Goal: Task Accomplishment & Management: Complete application form

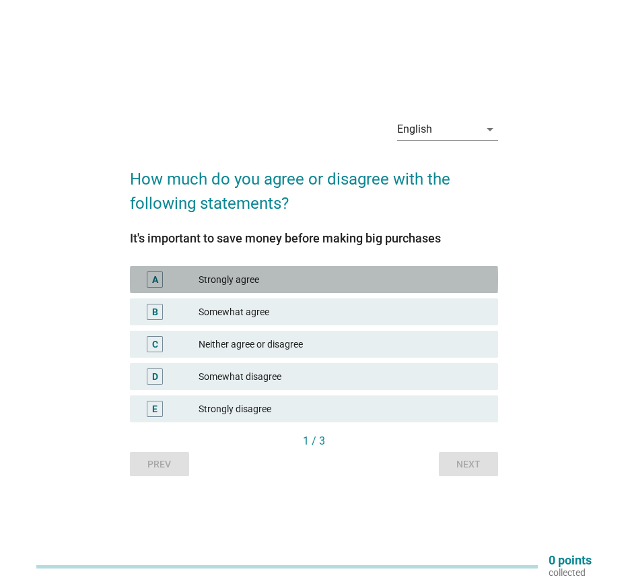
click at [237, 281] on div "Strongly agree" at bounding box center [343, 279] width 289 height 16
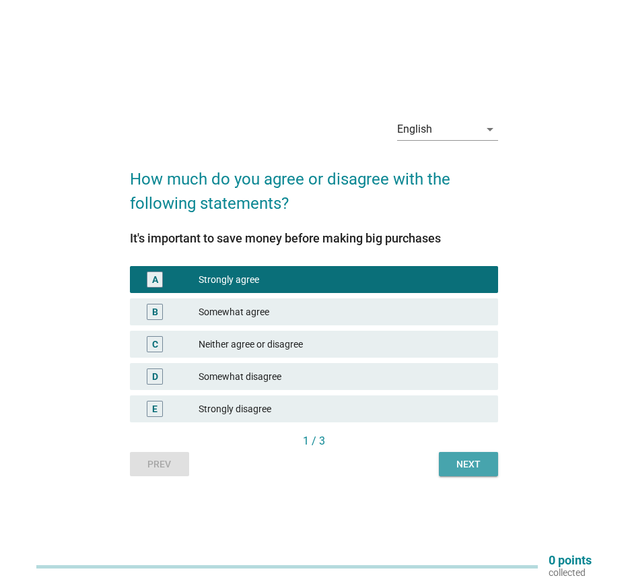
click at [475, 465] on div "Next" at bounding box center [469, 464] width 38 height 14
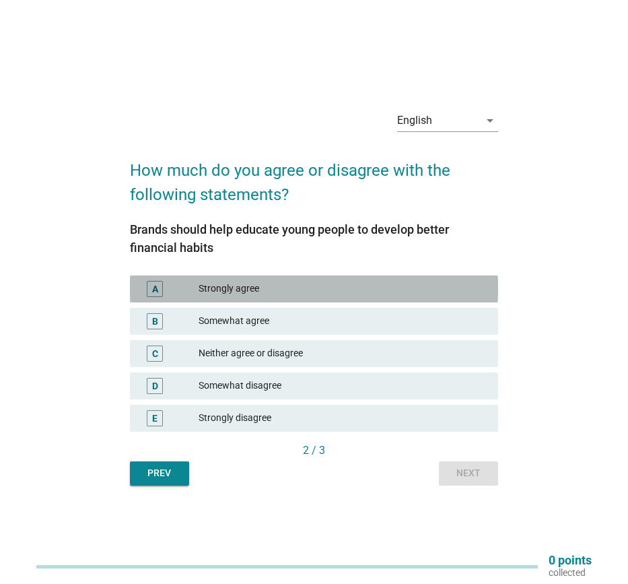
click at [284, 291] on div "Strongly agree" at bounding box center [343, 289] width 289 height 16
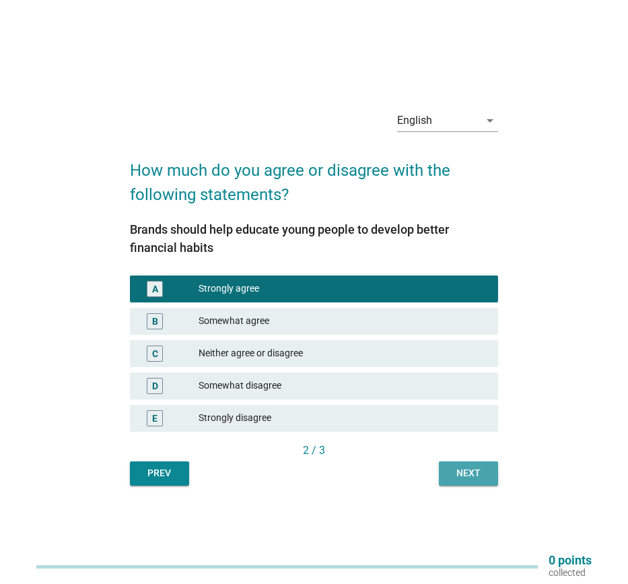
click at [475, 483] on button "Next" at bounding box center [468, 473] width 59 height 24
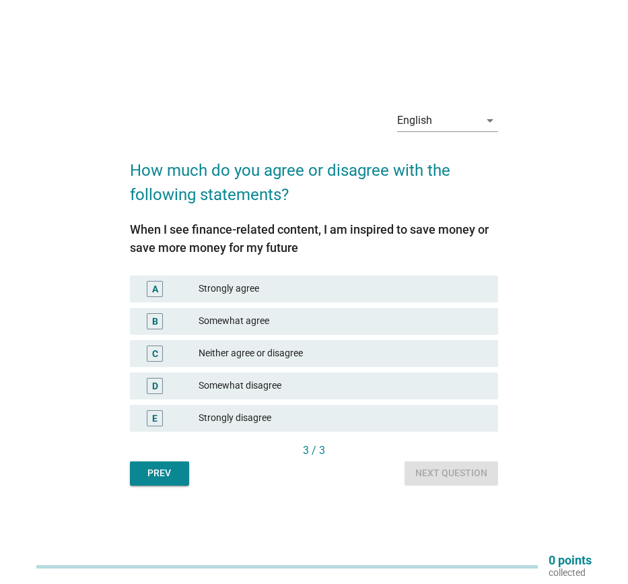
click at [277, 318] on div "Somewhat agree" at bounding box center [343, 321] width 289 height 16
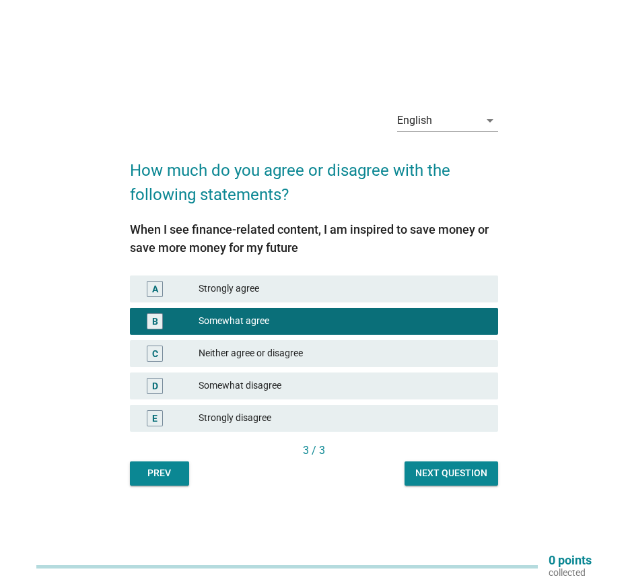
click at [434, 466] on div "Next question" at bounding box center [451, 473] width 72 height 14
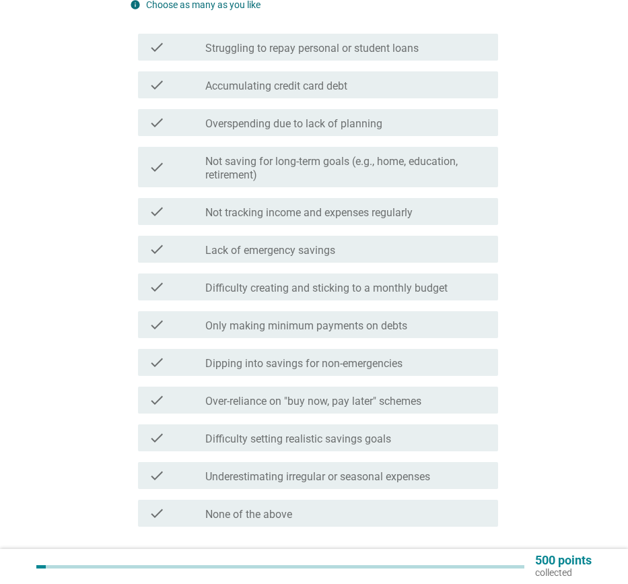
scroll to position [175, 0]
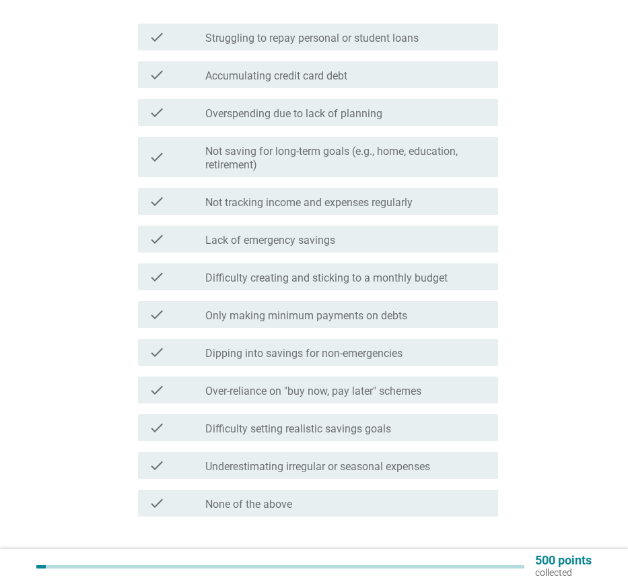
click at [280, 162] on label "Not saving for long-term goals (e.g., home, education, retirement)" at bounding box center [346, 158] width 282 height 27
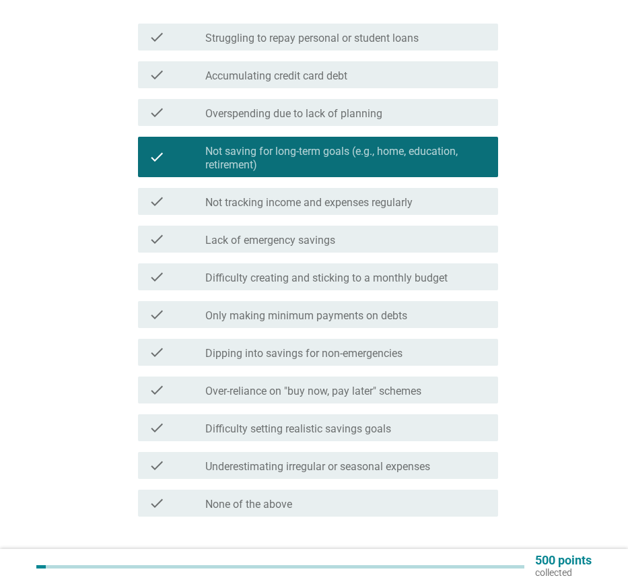
click at [271, 244] on label "Lack of emergency savings" at bounding box center [270, 240] width 130 height 13
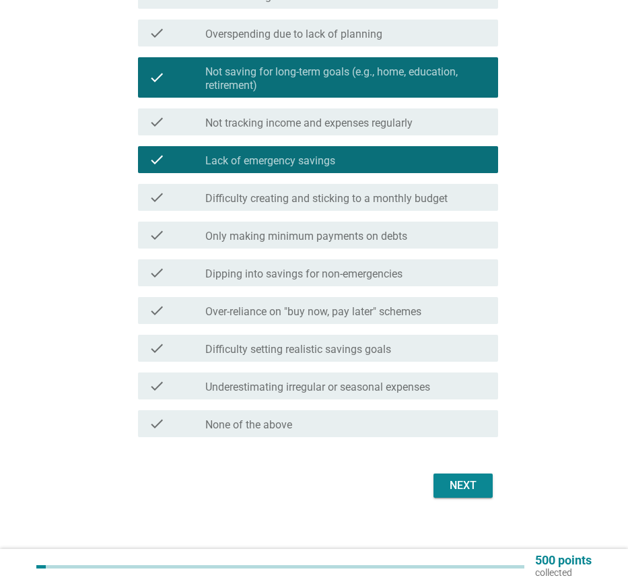
scroll to position [257, 0]
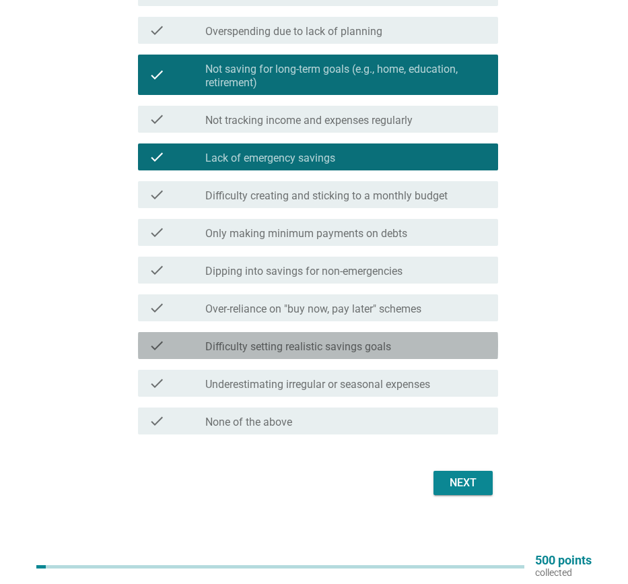
click at [291, 346] on label "Difficulty setting realistic savings goals" at bounding box center [298, 346] width 186 height 13
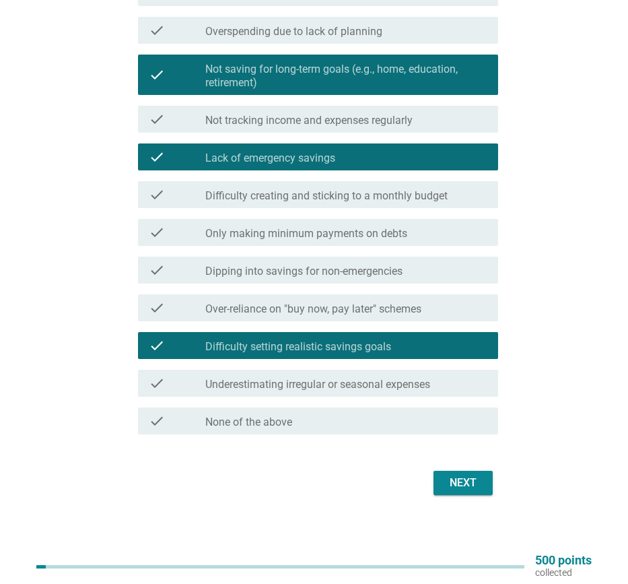
click at [465, 485] on div "Next" at bounding box center [463, 483] width 38 height 16
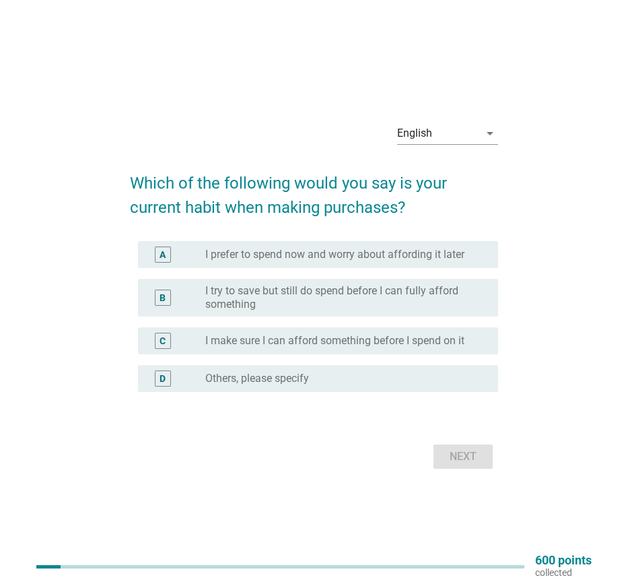
click at [252, 304] on label "I try to save but still do spend before I can fully afford something" at bounding box center [340, 297] width 271 height 27
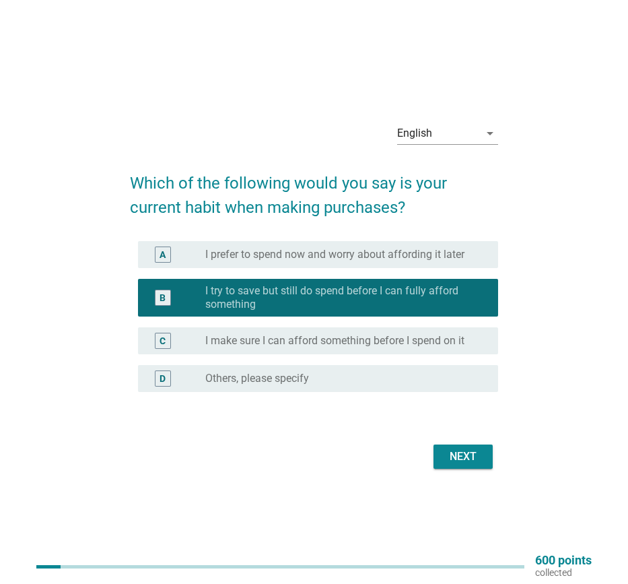
click at [473, 462] on div "Next" at bounding box center [463, 456] width 38 height 16
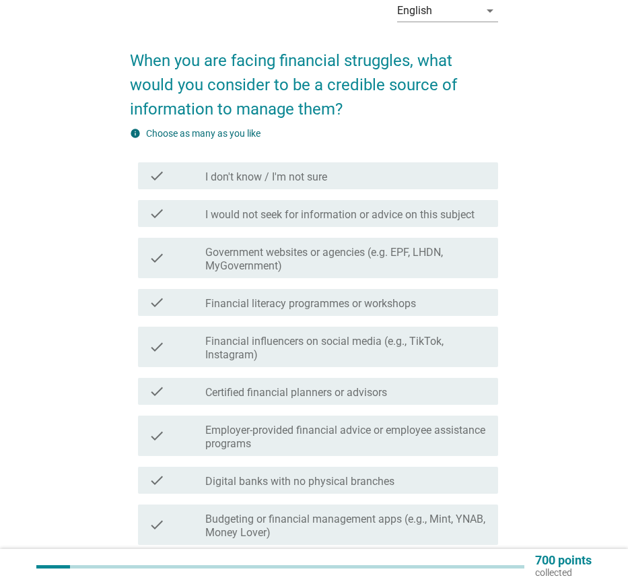
scroll to position [58, 0]
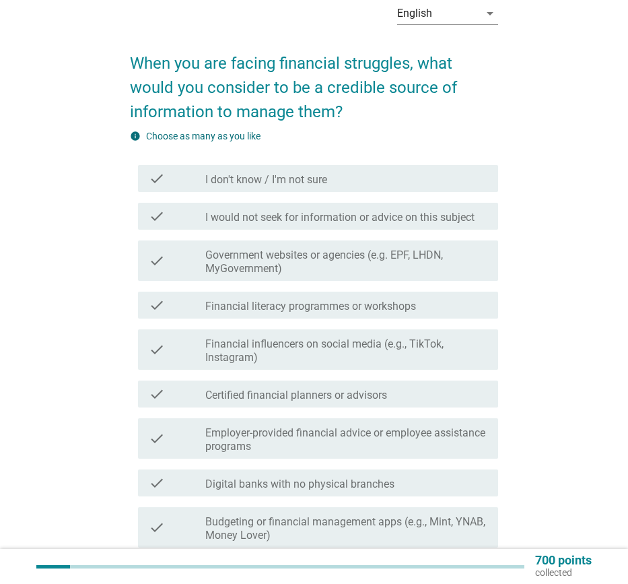
click at [374, 261] on label "Government websites or agencies (e.g. EPF, LHDN, MyGovernment)" at bounding box center [346, 261] width 282 height 27
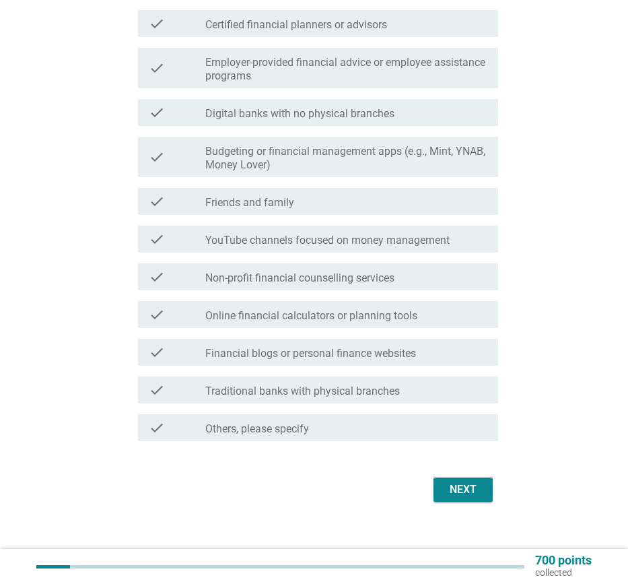
scroll to position [435, 0]
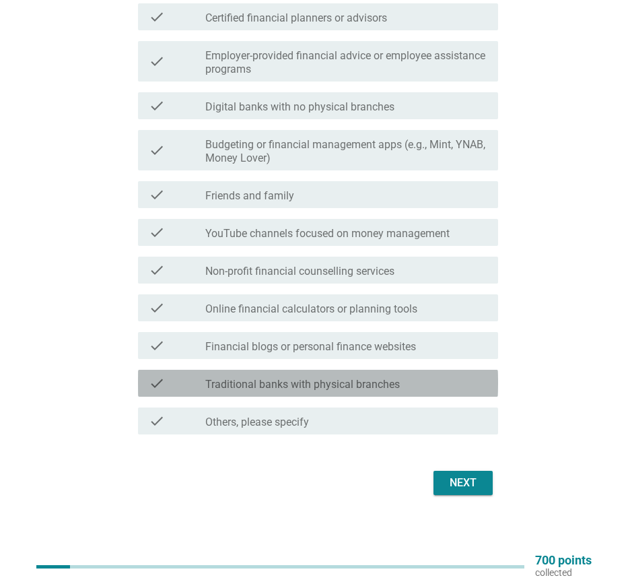
click at [282, 385] on label "Traditional banks with physical branches" at bounding box center [302, 384] width 195 height 13
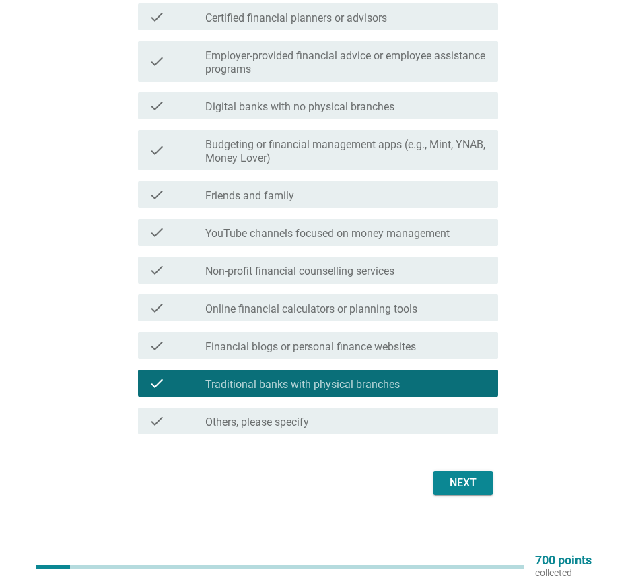
click at [471, 487] on div "Next" at bounding box center [463, 483] width 38 height 16
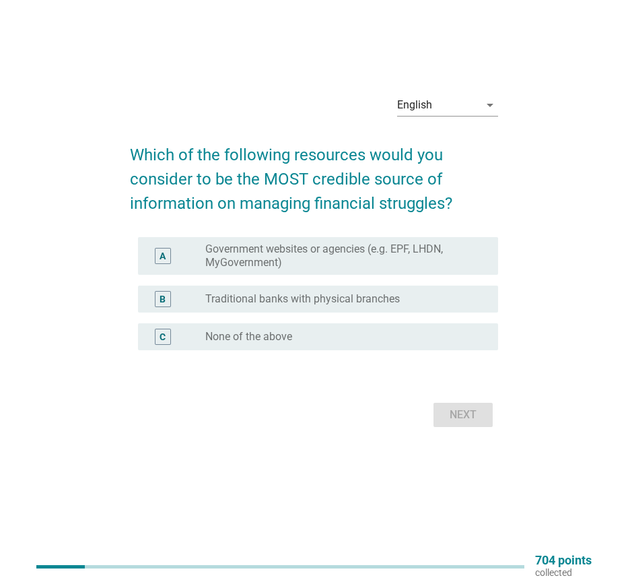
scroll to position [0, 0]
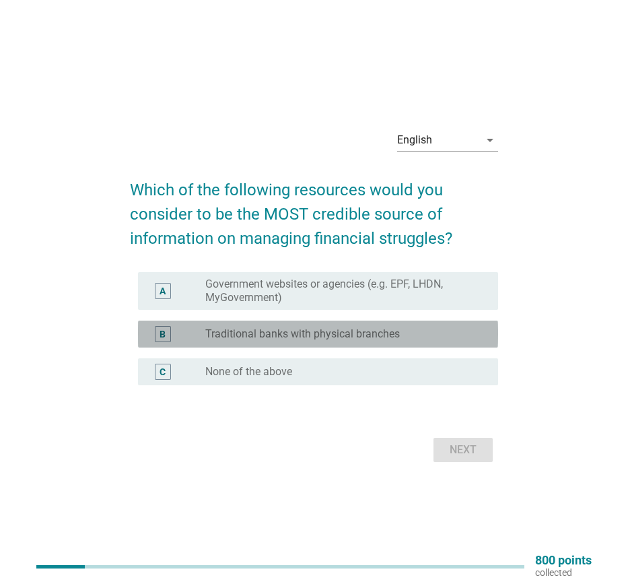
drag, startPoint x: 296, startPoint y: 332, endPoint x: 391, endPoint y: 380, distance: 106.9
click at [297, 335] on label "Traditional banks with physical branches" at bounding box center [302, 333] width 195 height 13
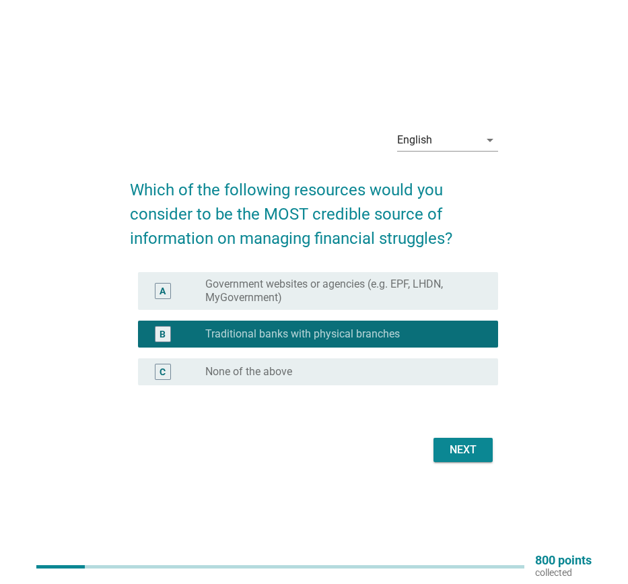
click at [463, 454] on div "Next" at bounding box center [463, 450] width 38 height 16
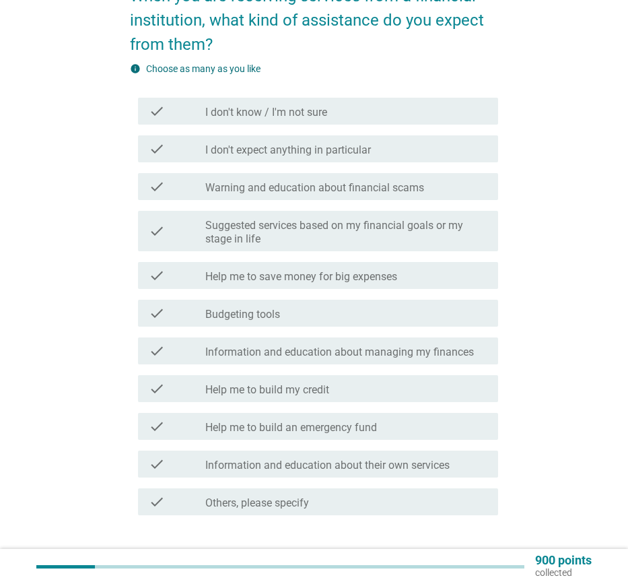
scroll to position [143, 0]
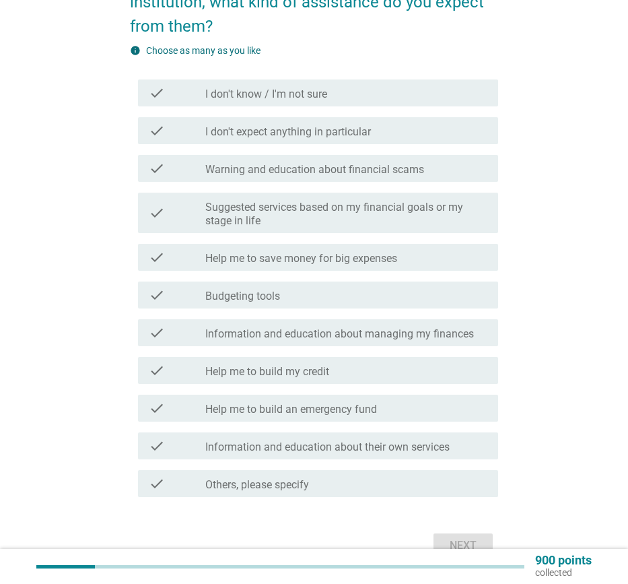
click at [269, 222] on label "Suggested services based on my financial goals or my stage in life" at bounding box center [346, 214] width 282 height 27
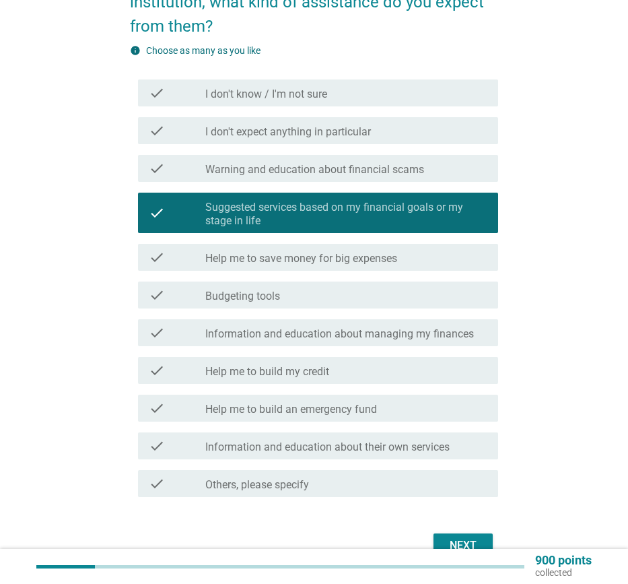
drag, startPoint x: 328, startPoint y: 256, endPoint x: 318, endPoint y: 277, distance: 23.2
click at [327, 256] on label "Help me to save money for big expenses" at bounding box center [301, 258] width 192 height 13
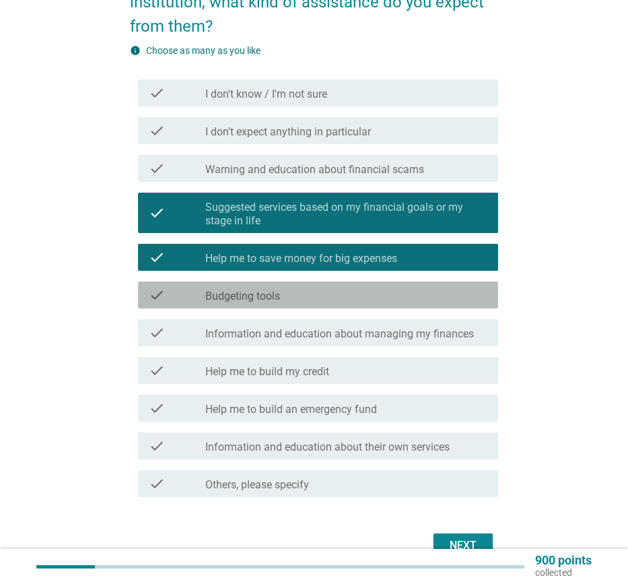
drag, startPoint x: 294, startPoint y: 294, endPoint x: 275, endPoint y: 337, distance: 47.0
click at [294, 294] on div "check_box_outline_blank Budgeting tools" at bounding box center [346, 295] width 282 height 16
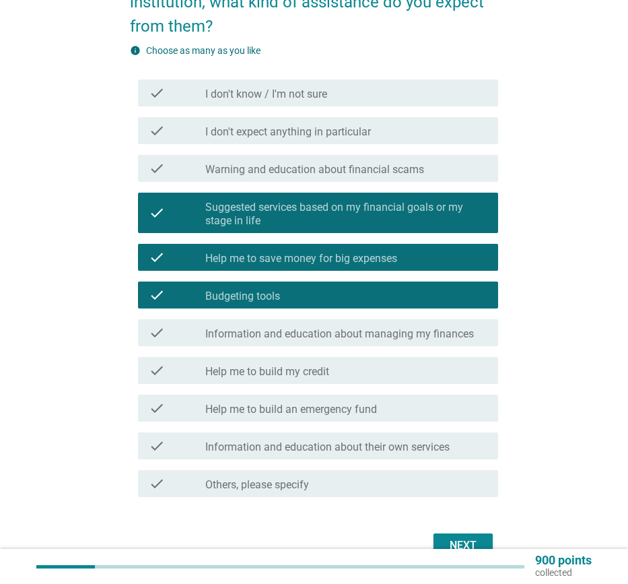
click at [300, 335] on label "Information and education about managing my finances" at bounding box center [339, 333] width 269 height 13
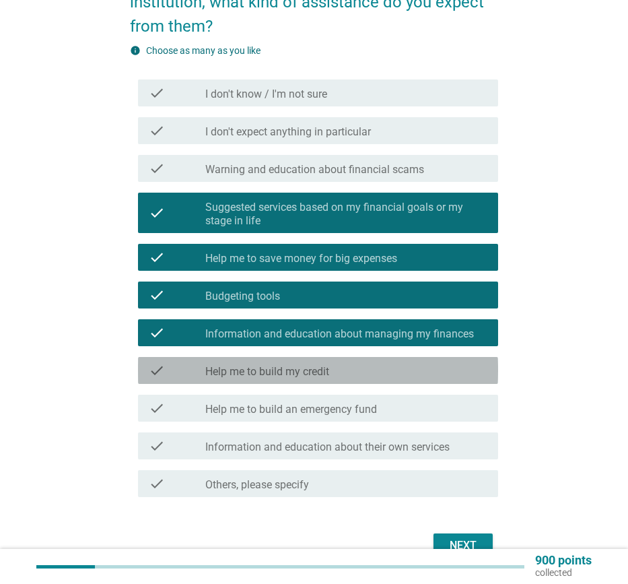
drag, startPoint x: 289, startPoint y: 371, endPoint x: 281, endPoint y: 408, distance: 37.9
click at [289, 371] on label "Help me to build my credit" at bounding box center [267, 371] width 124 height 13
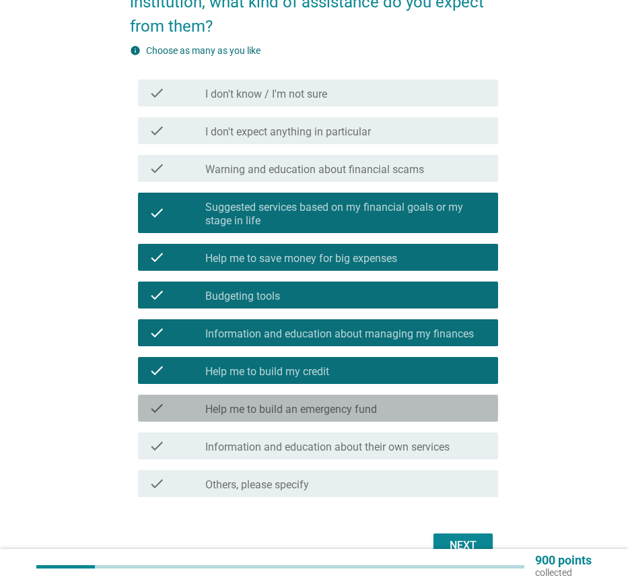
click at [285, 409] on label "Help me to build an emergency fund" at bounding box center [291, 409] width 172 height 13
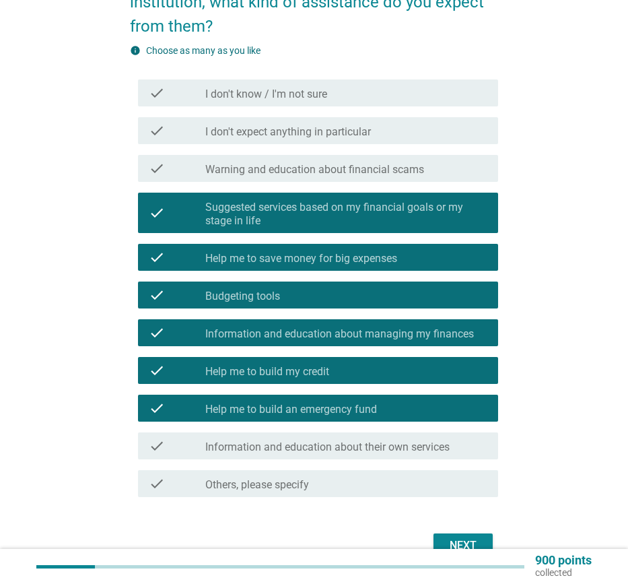
click at [464, 539] on div "Next" at bounding box center [463, 545] width 38 height 16
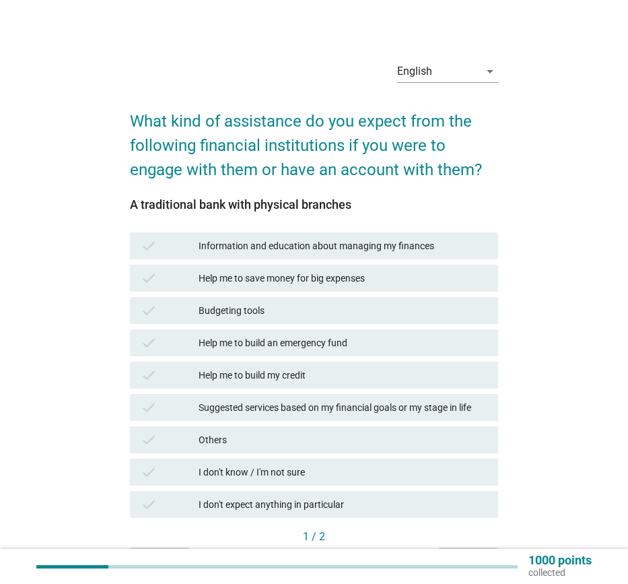
scroll to position [28, 0]
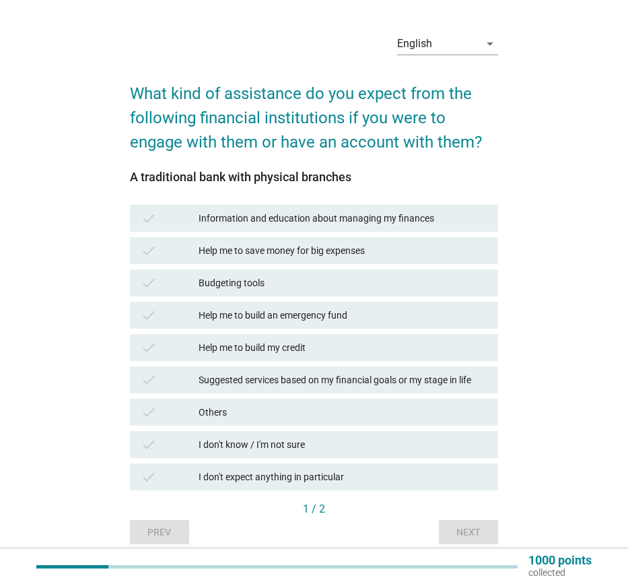
click at [342, 380] on div "Suggested services based on my financial goals or my stage in life" at bounding box center [343, 380] width 289 height 16
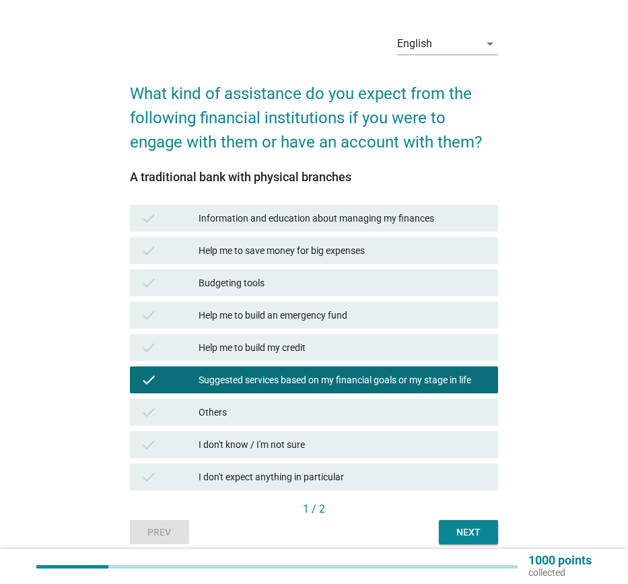
click at [329, 296] on div "check Budgeting tools" at bounding box center [314, 283] width 374 height 32
click at [319, 284] on div "Budgeting tools" at bounding box center [343, 283] width 289 height 16
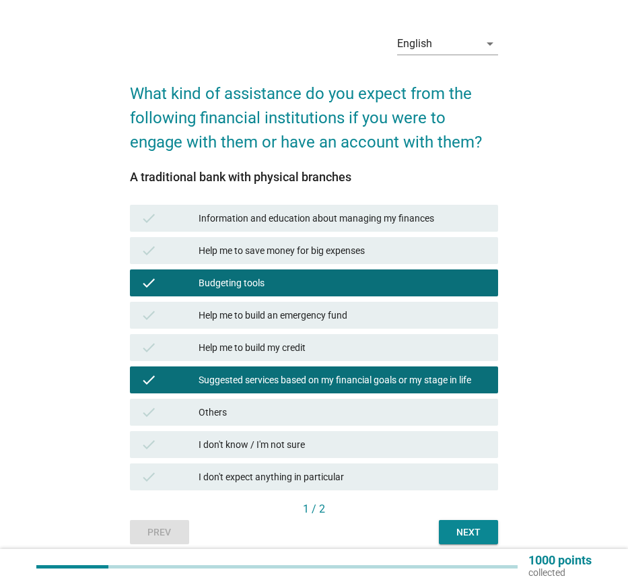
drag, startPoint x: 325, startPoint y: 319, endPoint x: 326, endPoint y: 331, distance: 12.1
click at [325, 319] on div "Help me to build an emergency fund" at bounding box center [343, 315] width 289 height 16
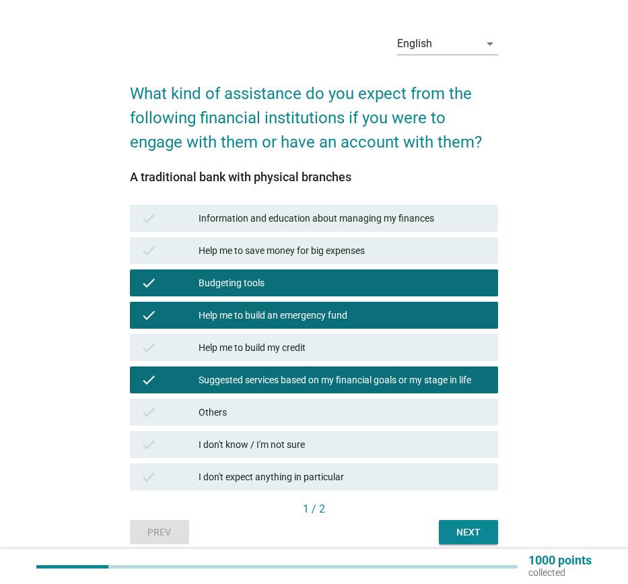
drag, startPoint x: 324, startPoint y: 349, endPoint x: 326, endPoint y: 341, distance: 8.2
click at [324, 350] on div "Help me to build my credit" at bounding box center [343, 347] width 289 height 16
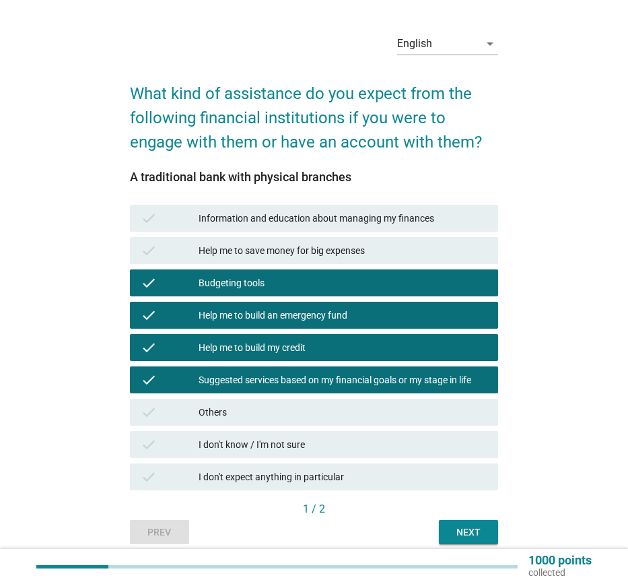
click at [339, 245] on div "Help me to save money for big expenses" at bounding box center [343, 250] width 289 height 16
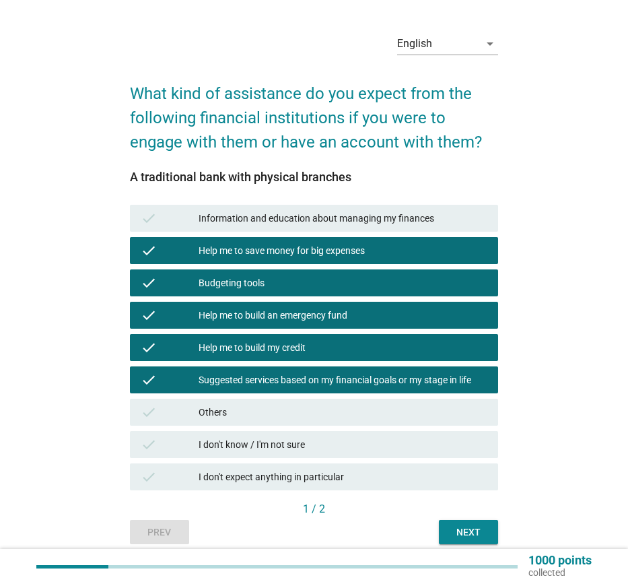
click at [343, 230] on div "check Information and education about managing my finances" at bounding box center [314, 218] width 368 height 27
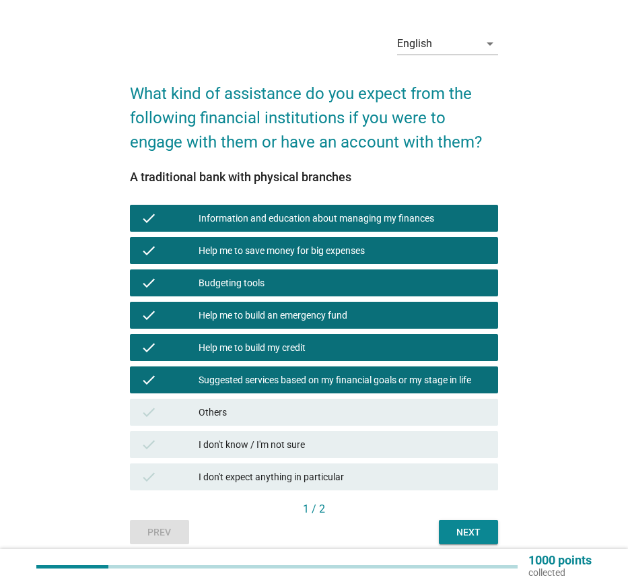
click at [475, 543] on button "Next" at bounding box center [468, 532] width 59 height 24
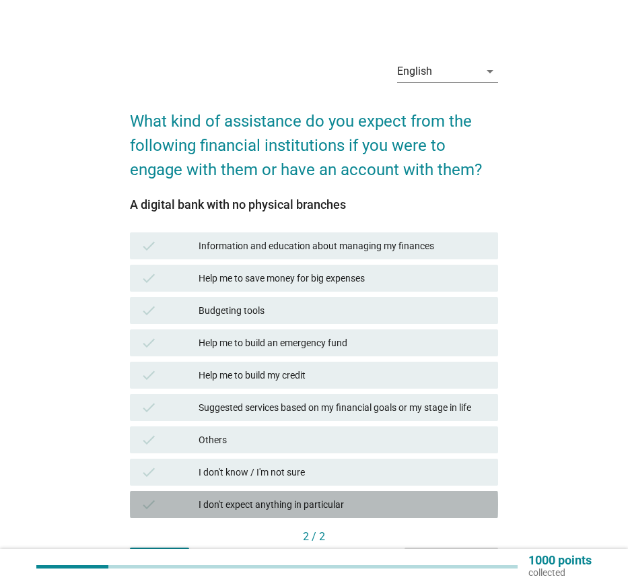
click at [257, 503] on div "I don't expect anything in particular" at bounding box center [343, 504] width 289 height 16
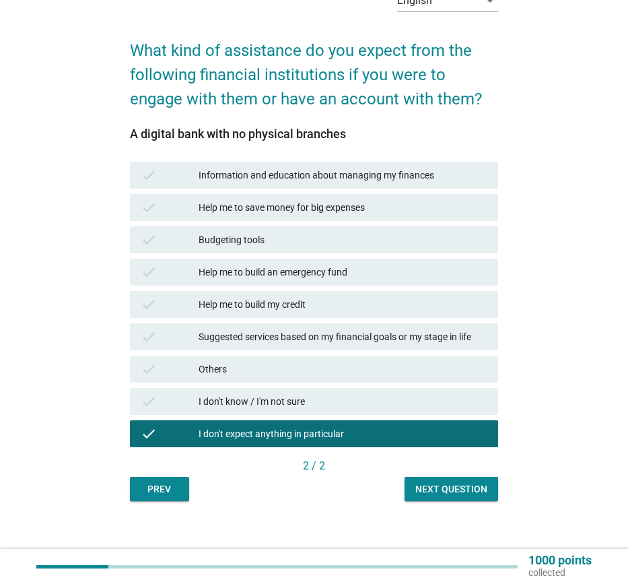
scroll to position [73, 0]
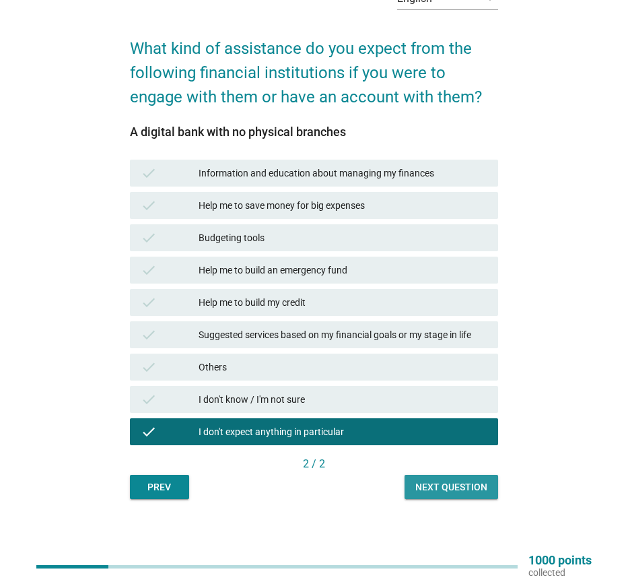
click at [467, 492] on div "Next question" at bounding box center [451, 487] width 72 height 14
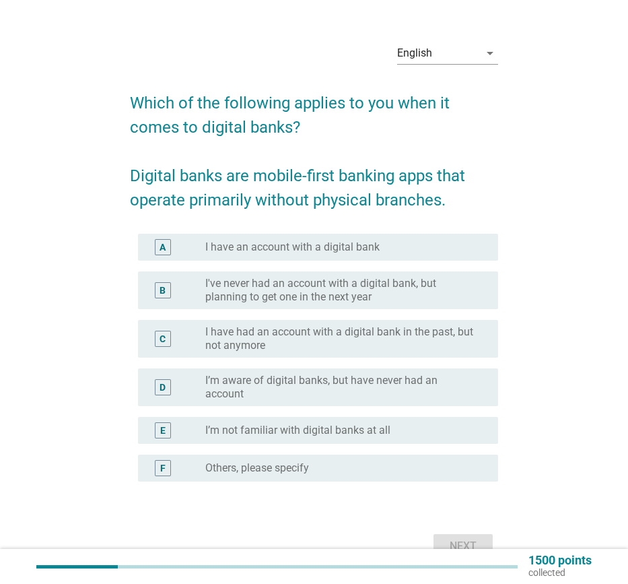
scroll to position [32, 0]
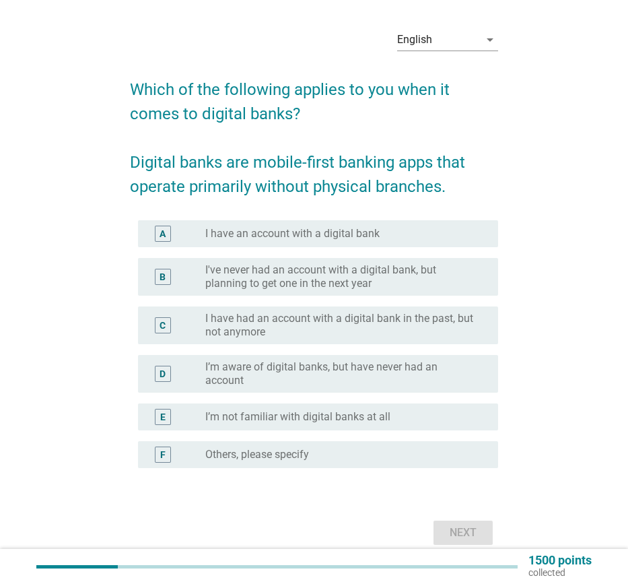
click at [256, 383] on label "I’m aware of digital banks, but have never had an account" at bounding box center [340, 373] width 271 height 27
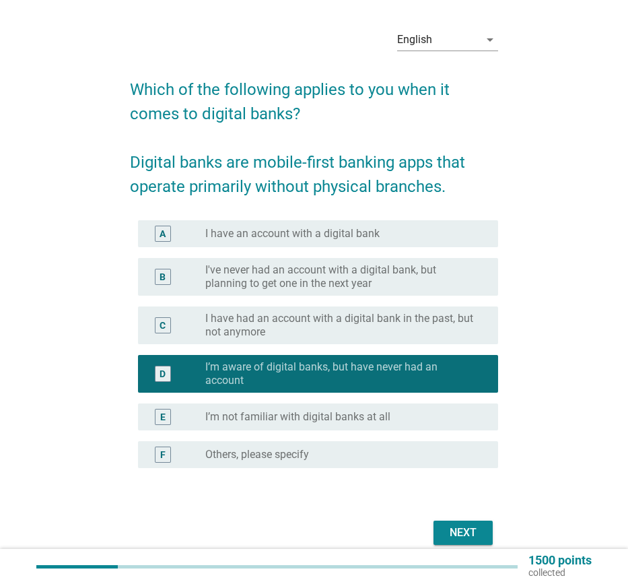
click at [467, 533] on div "Next" at bounding box center [463, 532] width 38 height 16
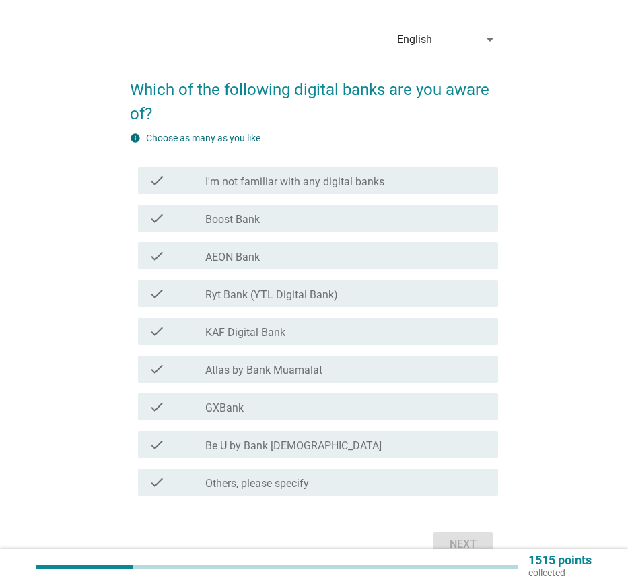
scroll to position [0, 0]
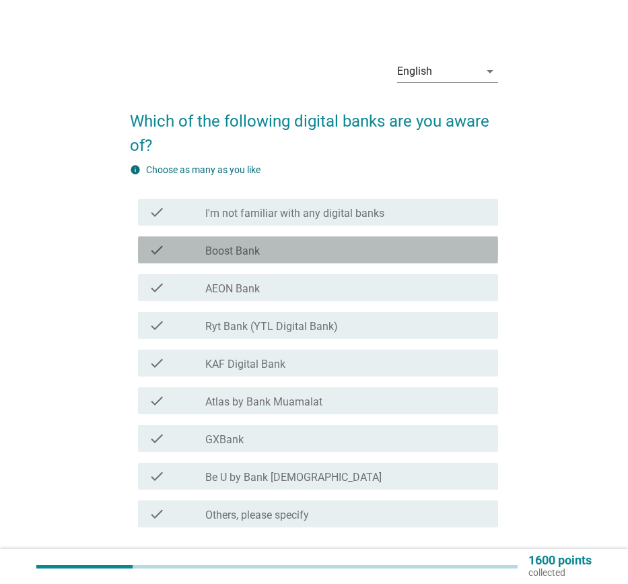
click at [271, 254] on div "check_box_outline_blank Boost Bank" at bounding box center [346, 250] width 282 height 16
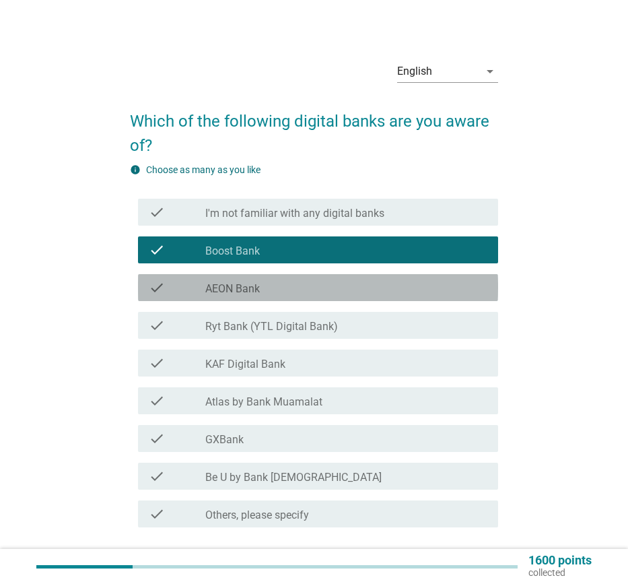
click at [267, 296] on div "check check_box_outline_blank AEON Bank" at bounding box center [318, 287] width 360 height 27
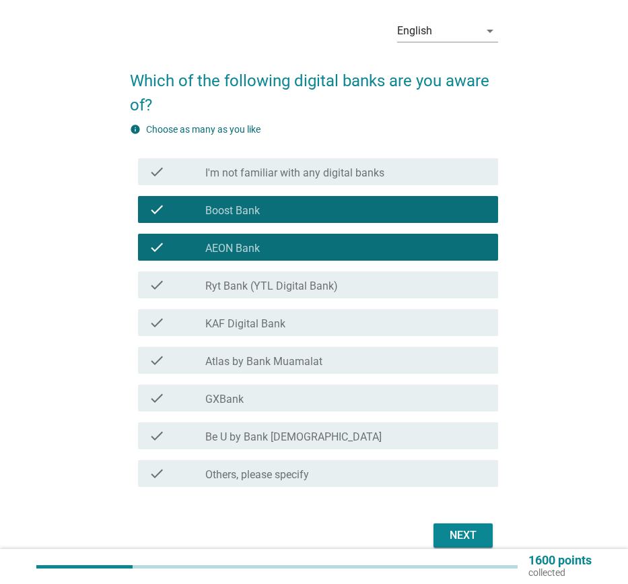
scroll to position [47, 0]
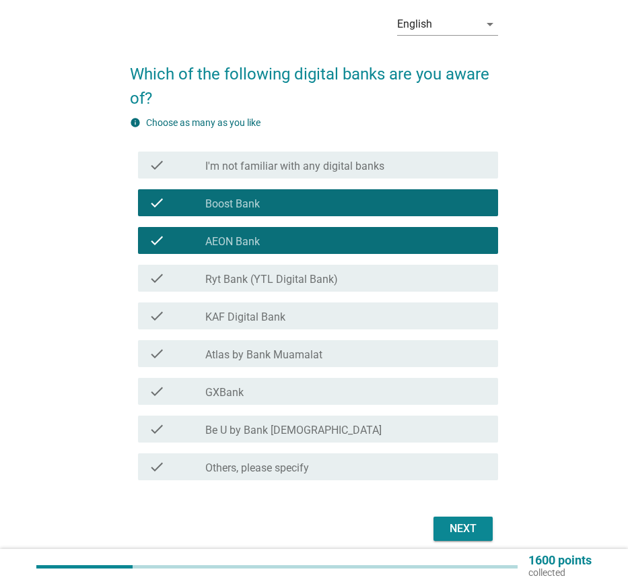
click at [314, 397] on div "check_box_outline_blank GXBank" at bounding box center [346, 391] width 282 height 16
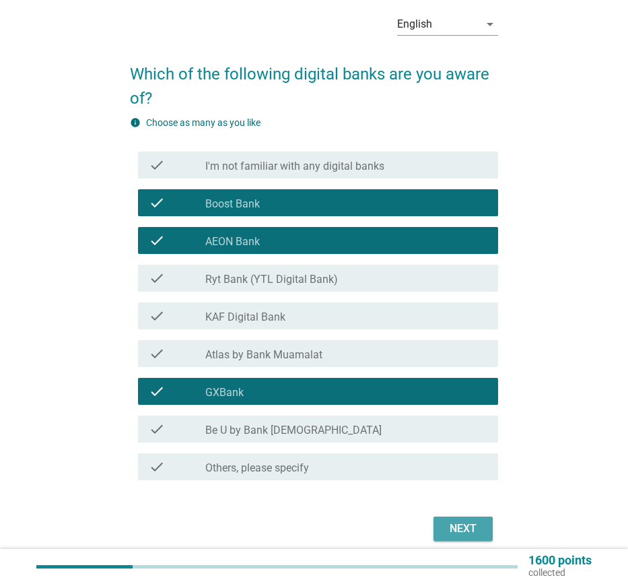
click at [463, 528] on div "Next" at bounding box center [463, 528] width 38 height 16
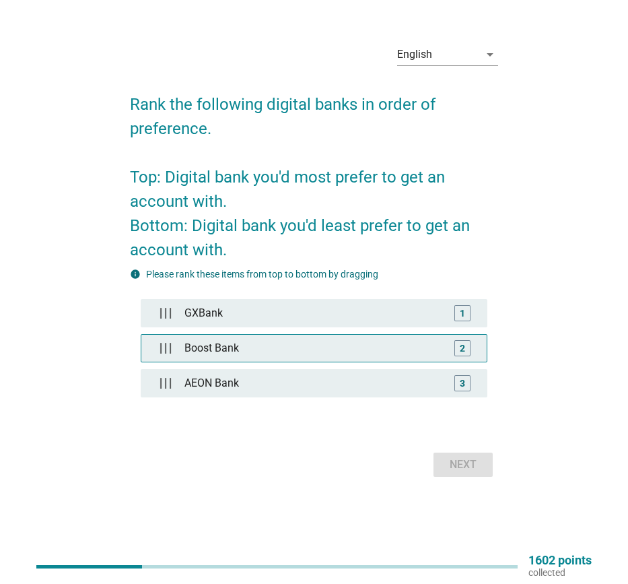
scroll to position [0, 0]
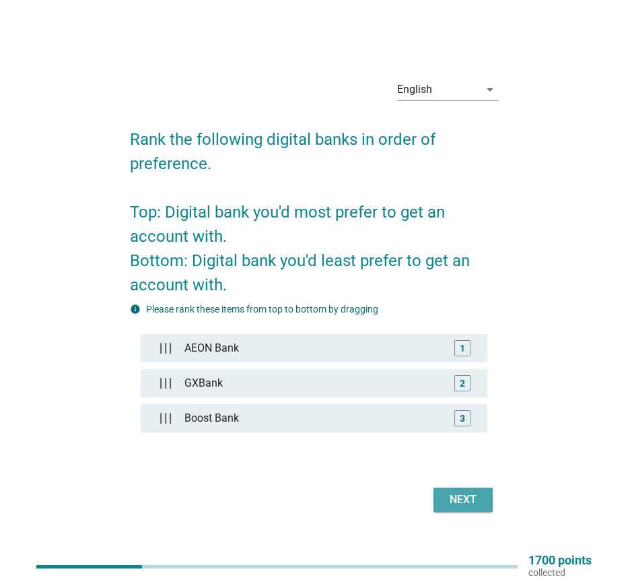
click at [460, 501] on div "Next" at bounding box center [463, 499] width 38 height 16
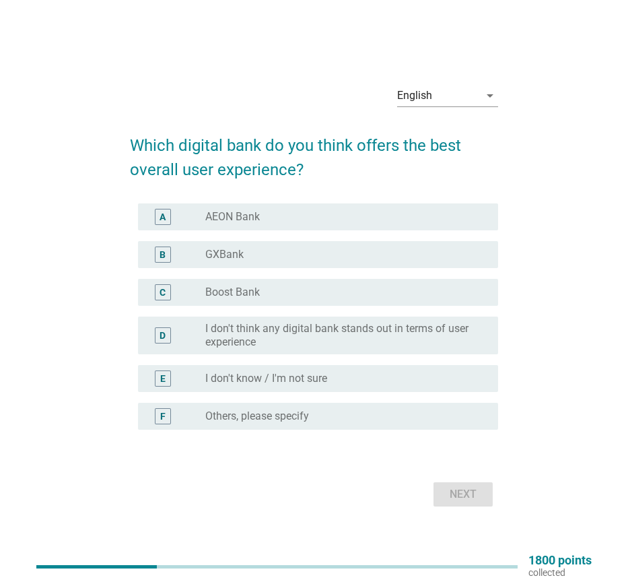
drag, startPoint x: 275, startPoint y: 221, endPoint x: 277, endPoint y: 231, distance: 9.6
click at [275, 221] on div "radio_button_unchecked AEON Bank" at bounding box center [340, 216] width 271 height 13
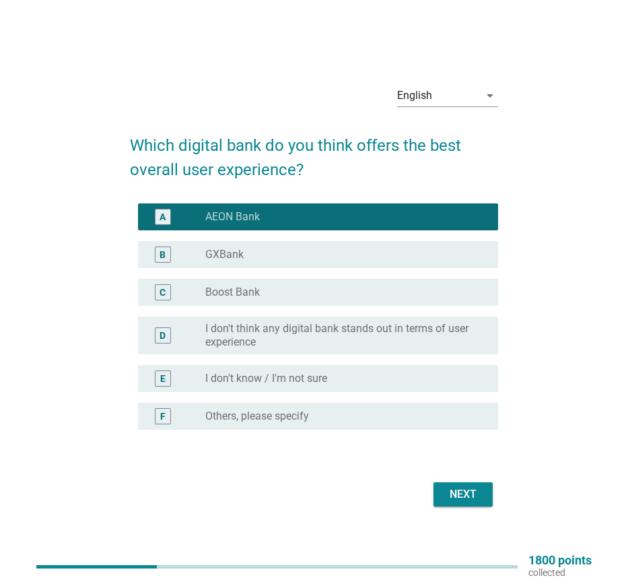
click at [470, 498] on div "Next" at bounding box center [463, 494] width 38 height 16
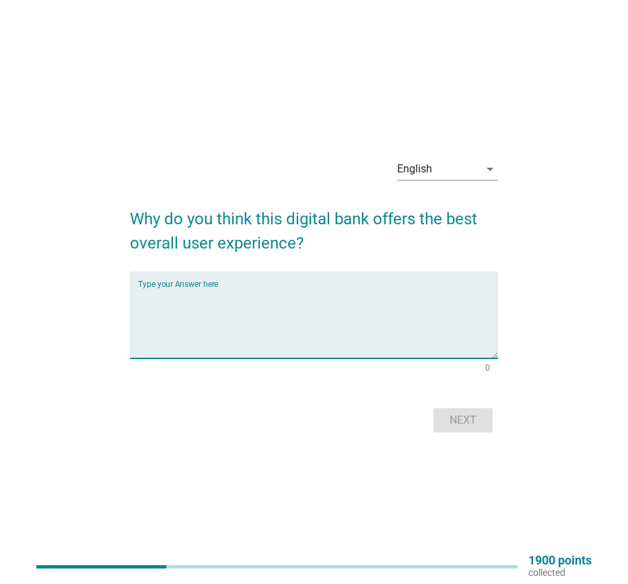
click at [287, 344] on textarea "Type your Answer here" at bounding box center [318, 322] width 360 height 71
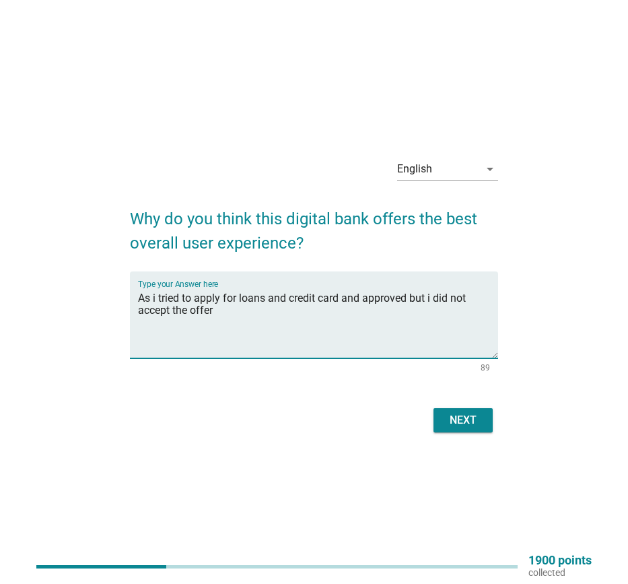
type textarea "As i tried to apply for loans and credit card and approved but i did not accept…"
click at [460, 419] on div "Next" at bounding box center [463, 420] width 38 height 16
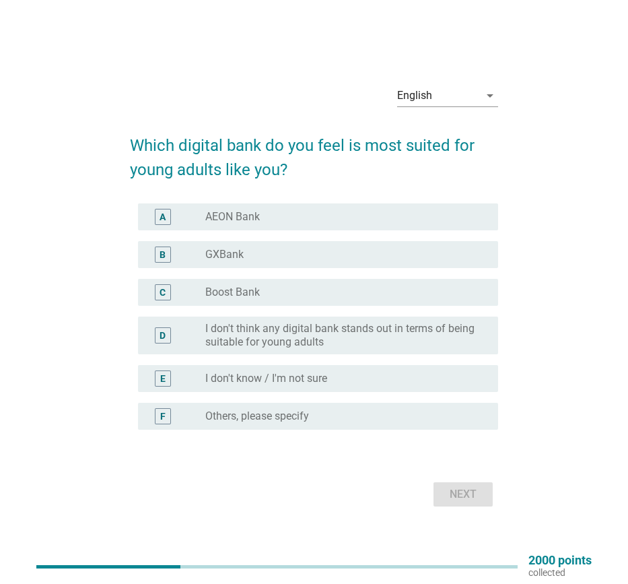
click at [292, 215] on div "radio_button_unchecked AEON Bank" at bounding box center [340, 216] width 271 height 13
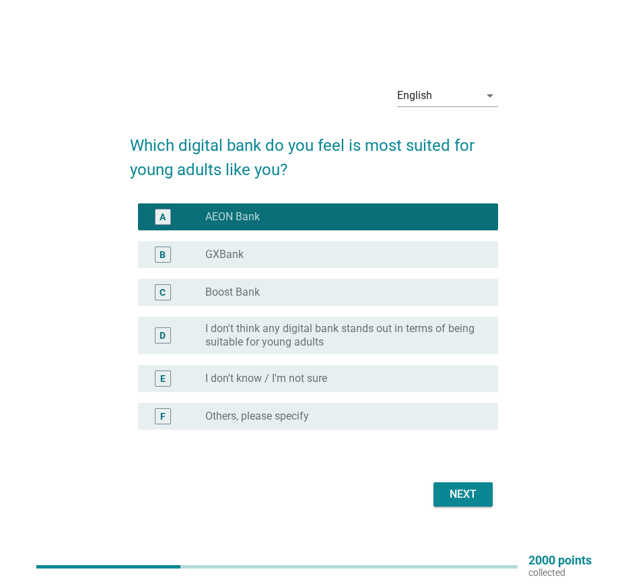
click at [300, 260] on div "radio_button_unchecked GXBank" at bounding box center [340, 254] width 271 height 13
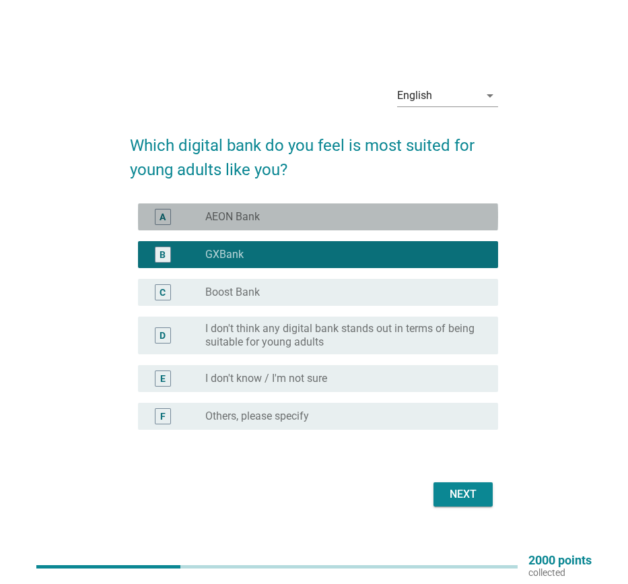
click at [345, 210] on div "radio_button_unchecked AEON Bank" at bounding box center [340, 216] width 271 height 13
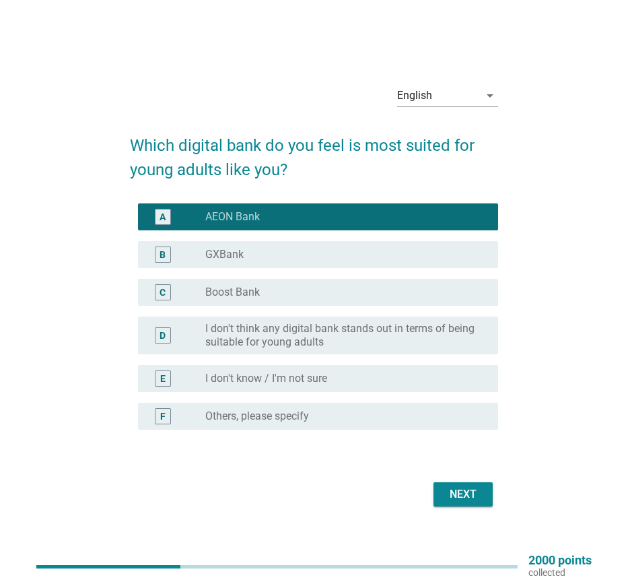
click at [344, 262] on div "radio_button_unchecked GXBank" at bounding box center [346, 254] width 282 height 16
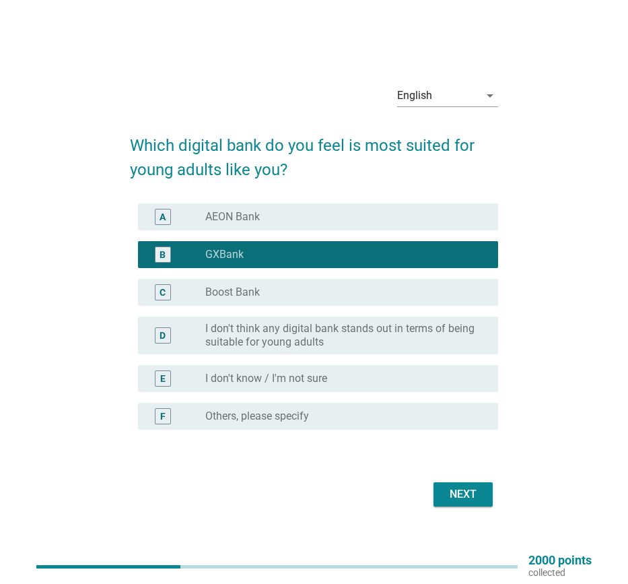
click at [468, 502] on div "Next" at bounding box center [463, 494] width 38 height 16
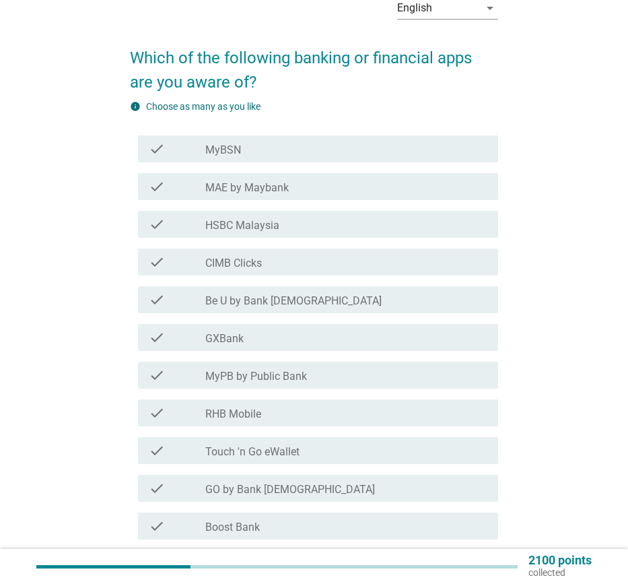
scroll to position [85, 0]
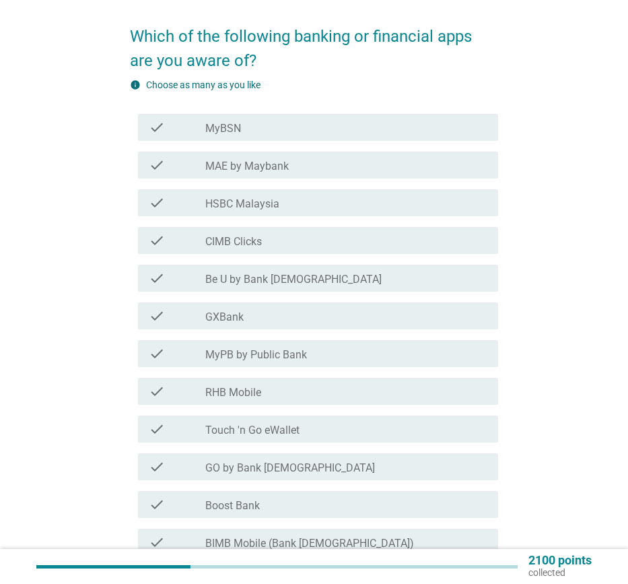
click at [255, 165] on label "MAE by Maybank" at bounding box center [246, 166] width 83 height 13
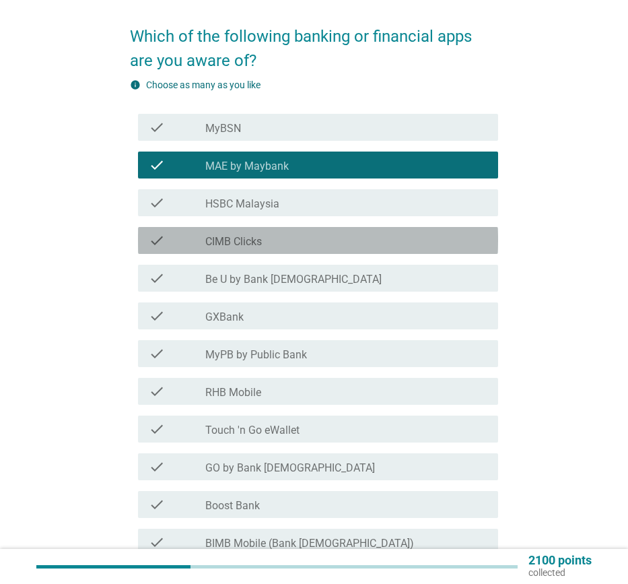
click at [258, 242] on label "CIMB Clicks" at bounding box center [233, 241] width 57 height 13
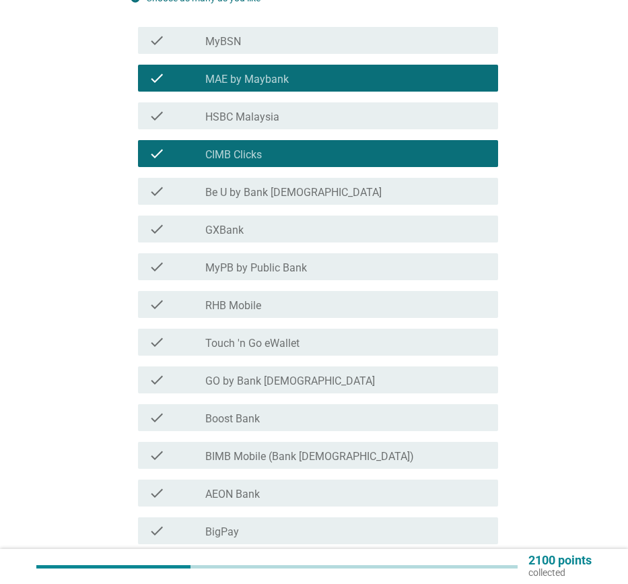
scroll to position [181, 0]
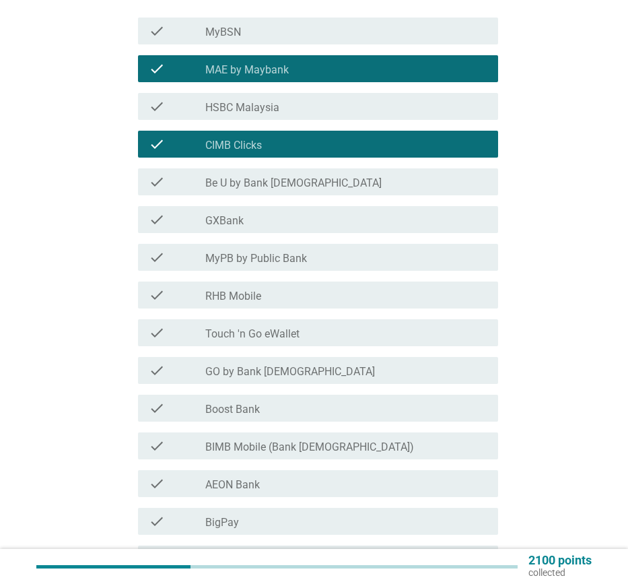
drag, startPoint x: 299, startPoint y: 217, endPoint x: 298, endPoint y: 275, distance: 58.6
click at [298, 217] on div "check_box_outline_blank GXBank" at bounding box center [346, 219] width 282 height 16
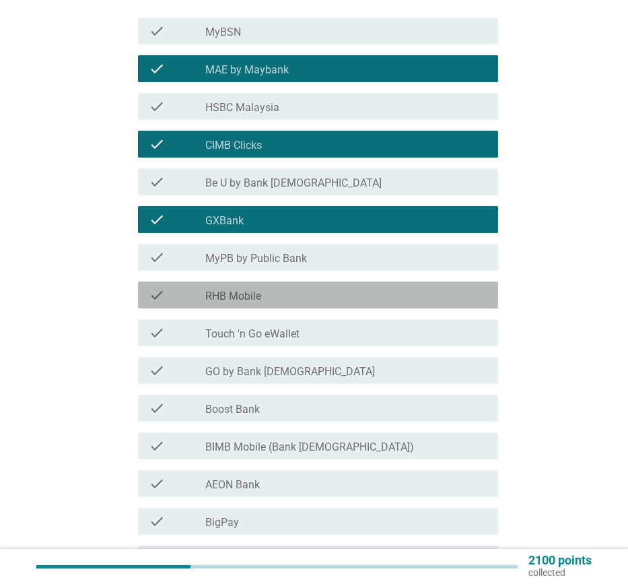
click at [305, 307] on div "check check_box_outline_blank RHB Mobile" at bounding box center [318, 294] width 360 height 27
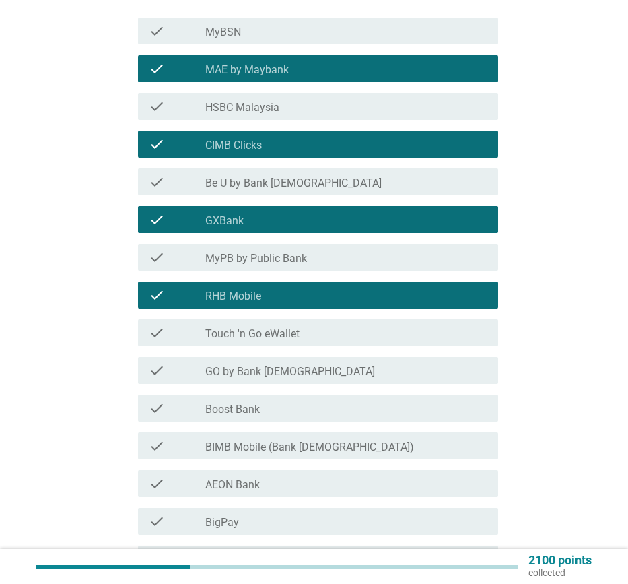
click at [302, 335] on div "check_box_outline_blank Touch 'n Go eWallet" at bounding box center [346, 332] width 282 height 16
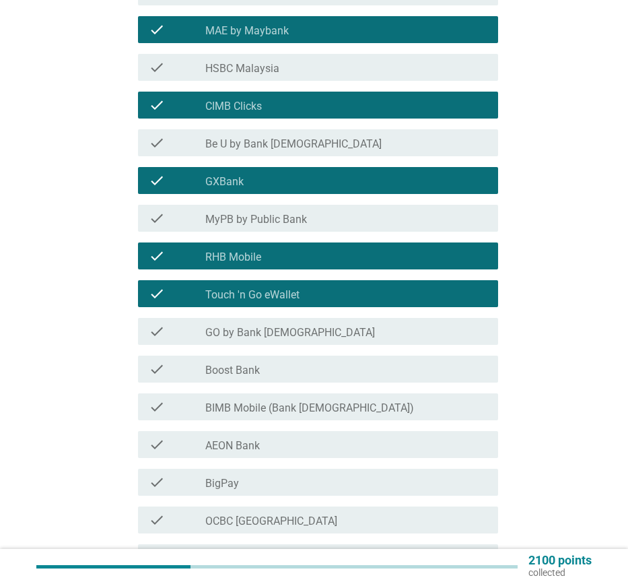
scroll to position [289, 0]
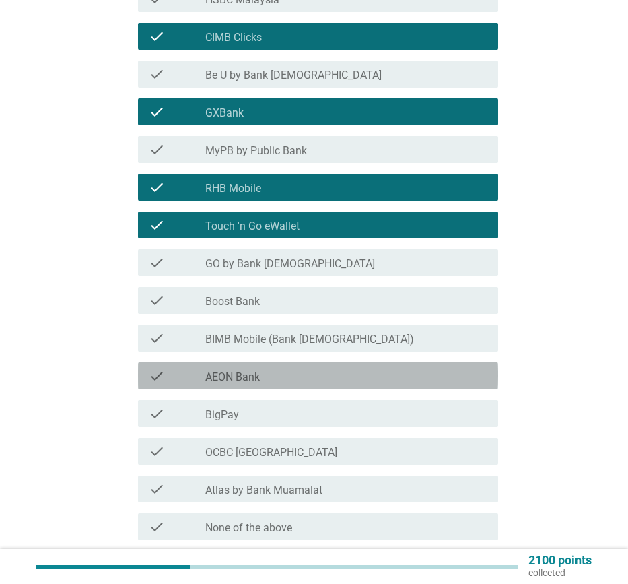
click at [279, 380] on div "check_box_outline_blank AEON Bank" at bounding box center [346, 376] width 282 height 16
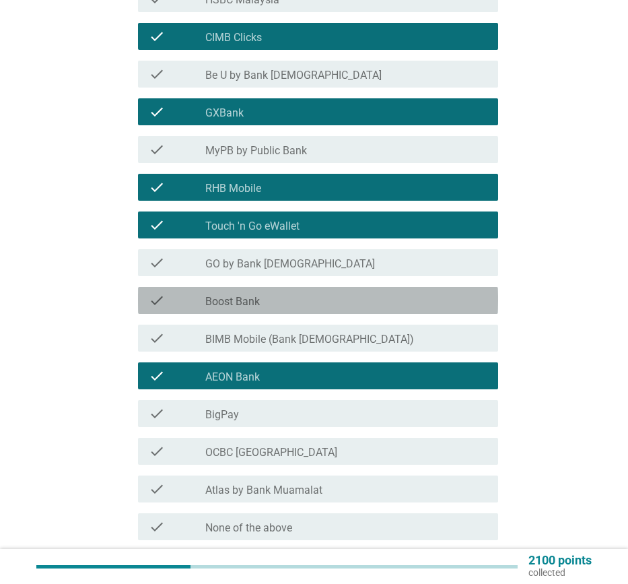
click at [287, 298] on div "check_box_outline_blank Boost Bank" at bounding box center [346, 300] width 282 height 16
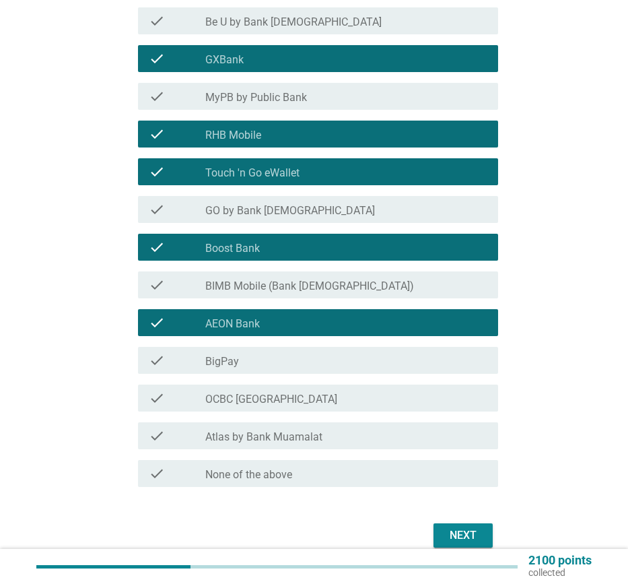
scroll to position [394, 0]
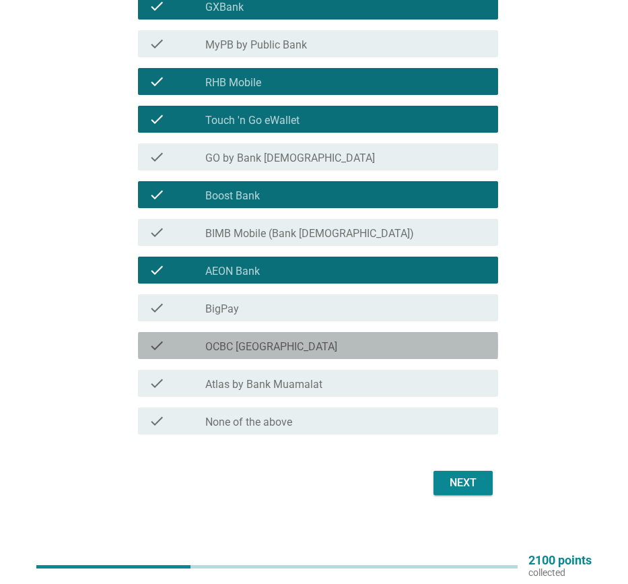
click at [312, 350] on div "check_box_outline_blank OCBC [GEOGRAPHIC_DATA]" at bounding box center [346, 345] width 282 height 16
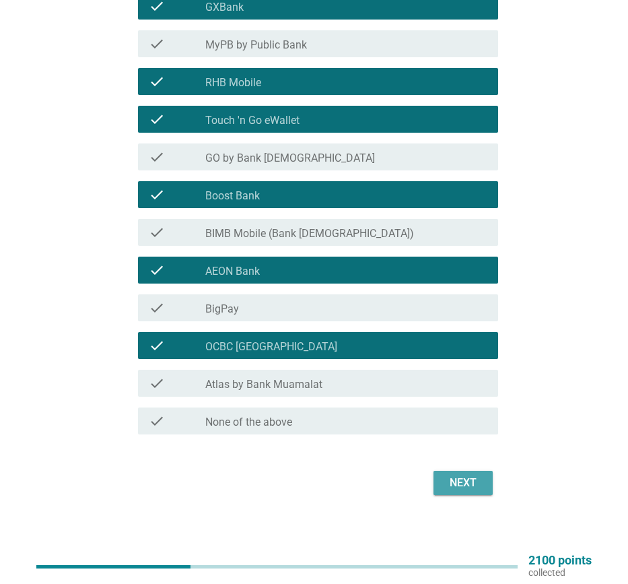
click at [454, 484] on div "Next" at bounding box center [463, 483] width 38 height 16
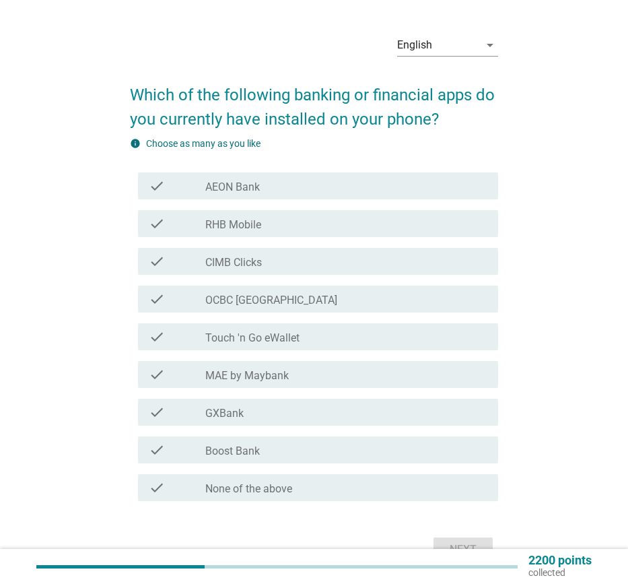
scroll to position [34, 0]
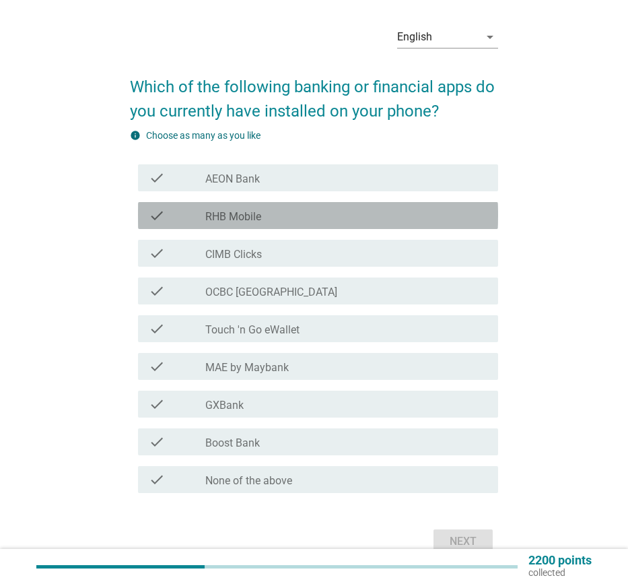
click at [257, 215] on label "RHB Mobile" at bounding box center [233, 216] width 56 height 13
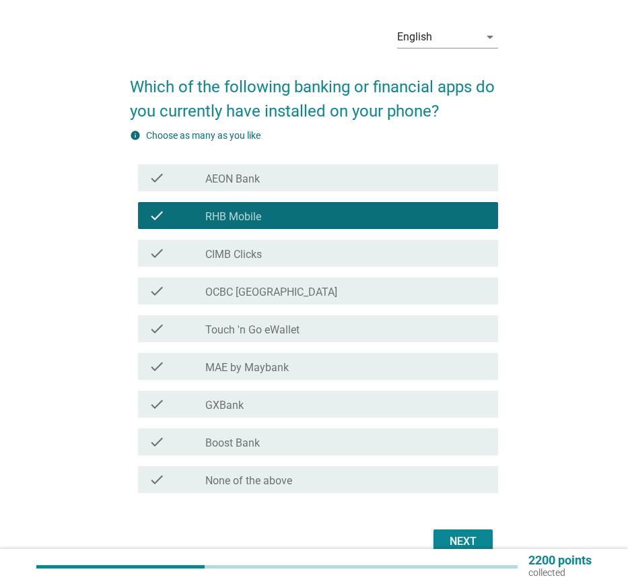
click at [318, 368] on div "check_box_outline_blank MAE by Maybank" at bounding box center [346, 366] width 282 height 16
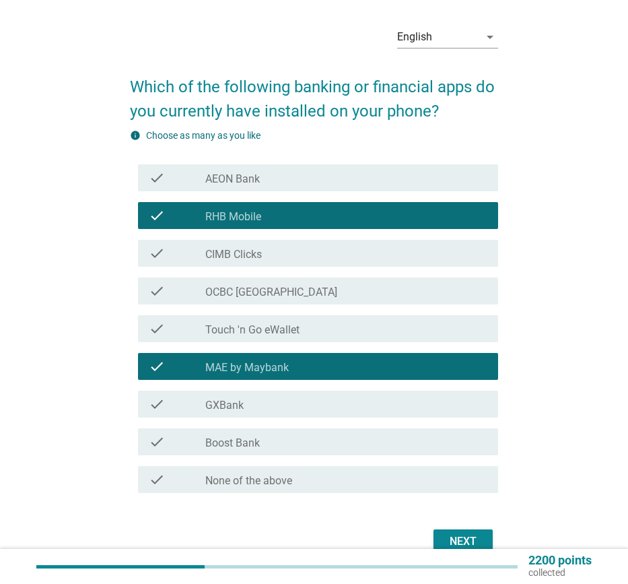
click at [364, 359] on div "check_box_outline_blank MAE by Maybank" at bounding box center [346, 366] width 282 height 16
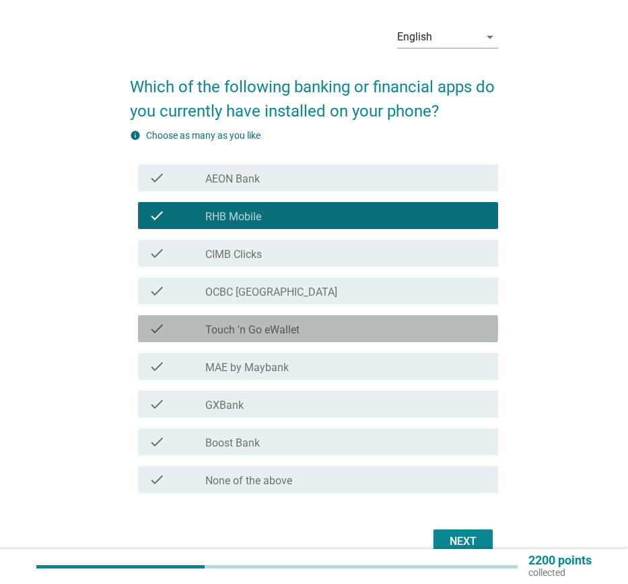
click at [364, 333] on div "check_box_outline_blank Touch 'n Go eWallet" at bounding box center [346, 328] width 282 height 16
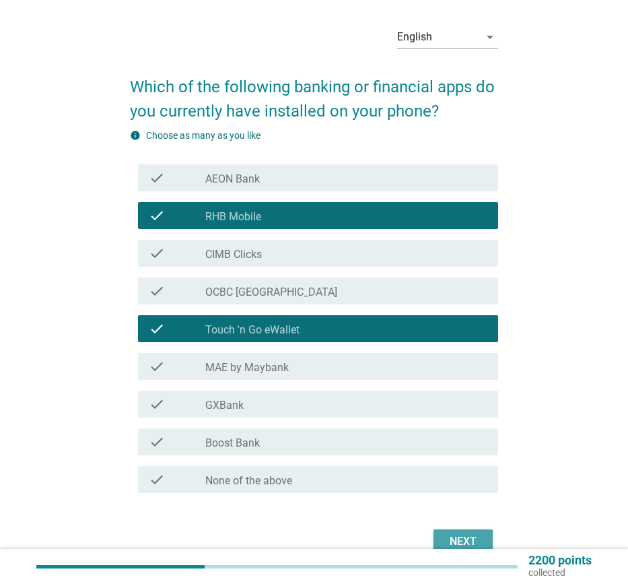
click at [471, 538] on div "Next" at bounding box center [463, 541] width 38 height 16
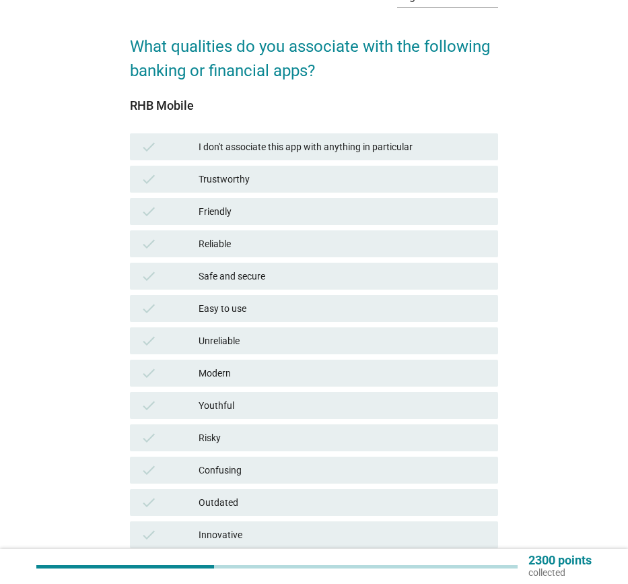
scroll to position [137, 0]
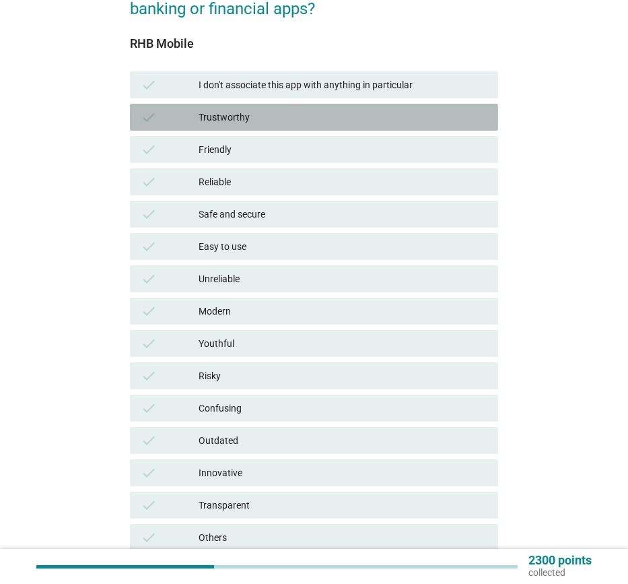
click at [252, 113] on div "Trustworthy" at bounding box center [343, 117] width 289 height 16
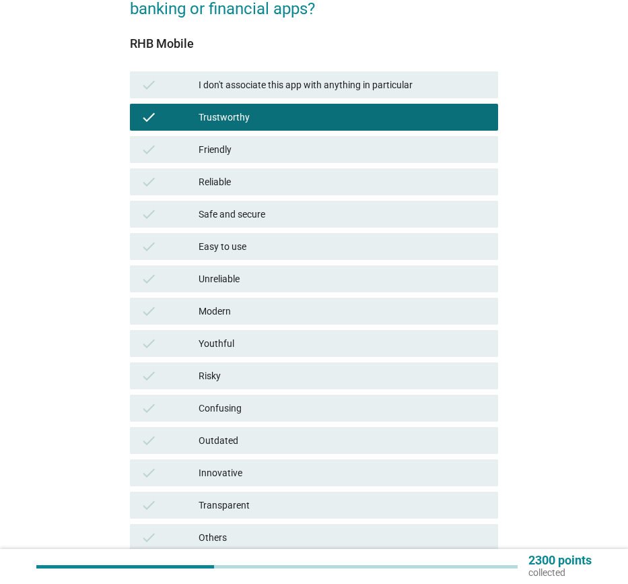
click at [243, 161] on div "check Friendly" at bounding box center [314, 149] width 368 height 27
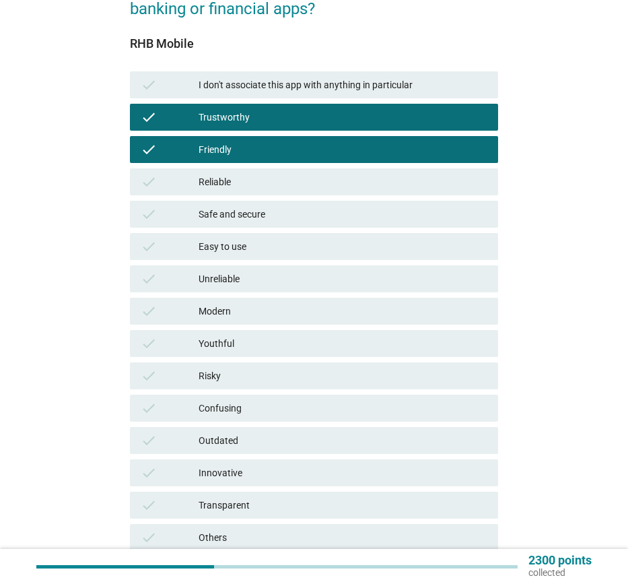
click at [234, 186] on div "Reliable" at bounding box center [343, 182] width 289 height 16
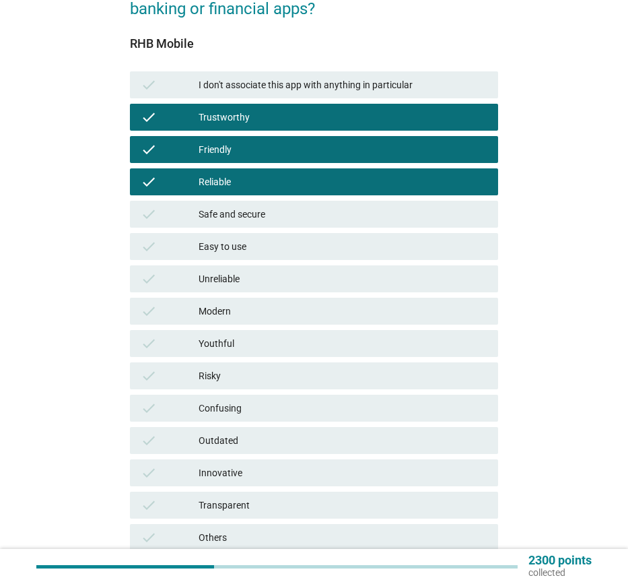
click at [246, 217] on div "Safe and secure" at bounding box center [343, 214] width 289 height 16
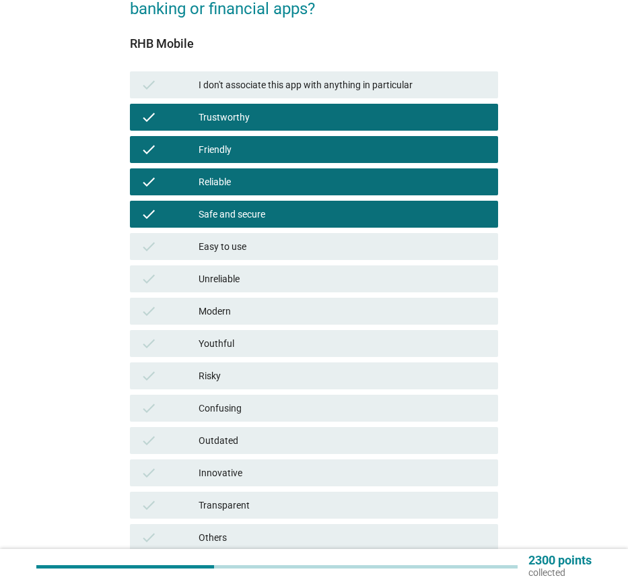
click at [249, 246] on div "Easy to use" at bounding box center [343, 246] width 289 height 16
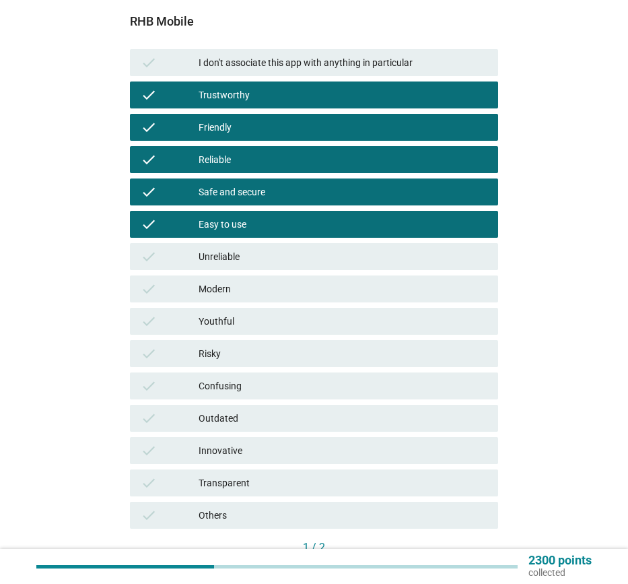
scroll to position [230, 0]
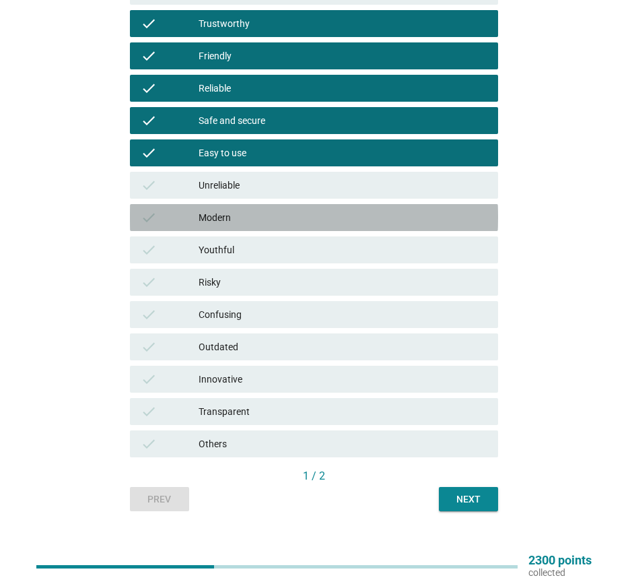
click at [273, 219] on div "Modern" at bounding box center [343, 217] width 289 height 16
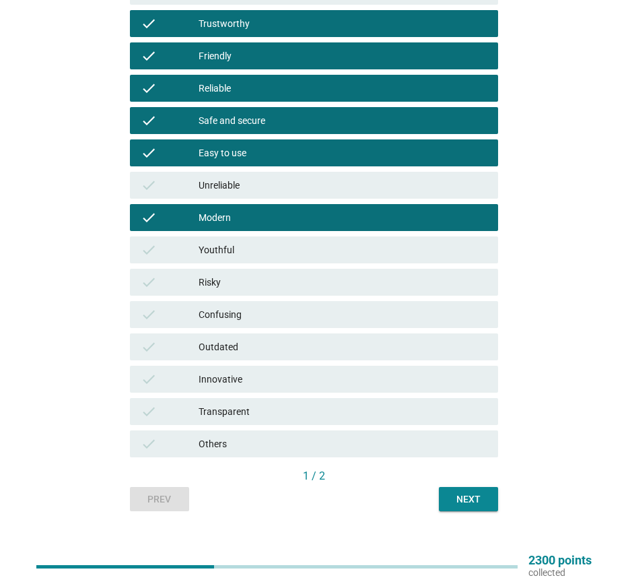
click at [306, 380] on div "Innovative" at bounding box center [343, 379] width 289 height 16
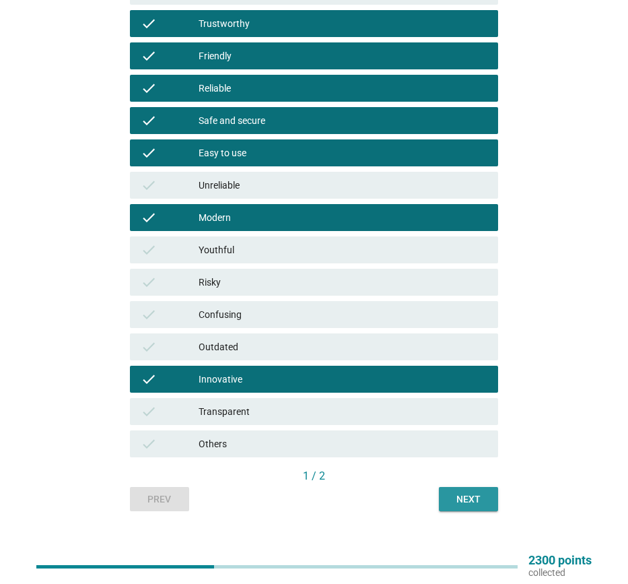
drag, startPoint x: 462, startPoint y: 503, endPoint x: 446, endPoint y: 502, distance: 15.5
click at [462, 503] on div "Next" at bounding box center [469, 499] width 38 height 14
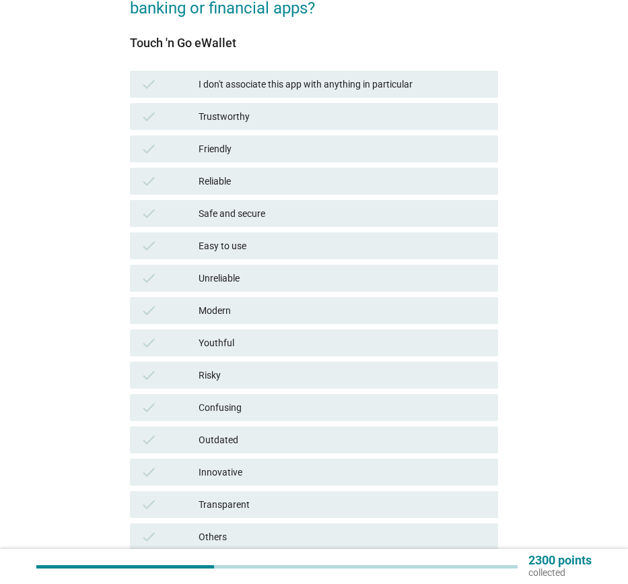
scroll to position [139, 0]
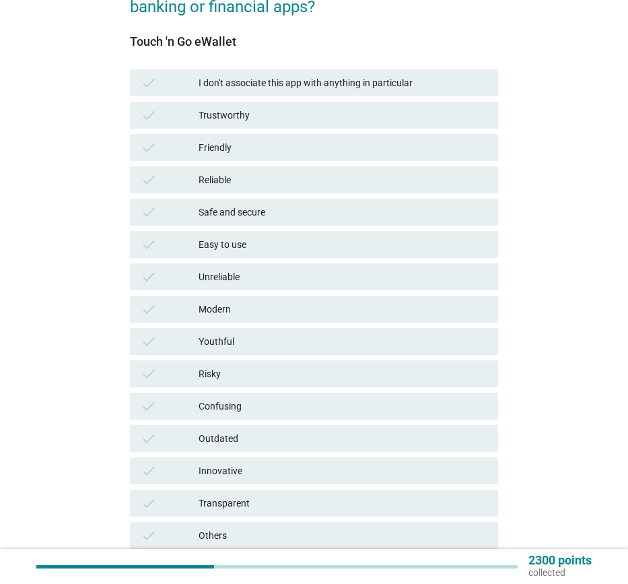
click at [272, 116] on div "Trustworthy" at bounding box center [343, 115] width 289 height 16
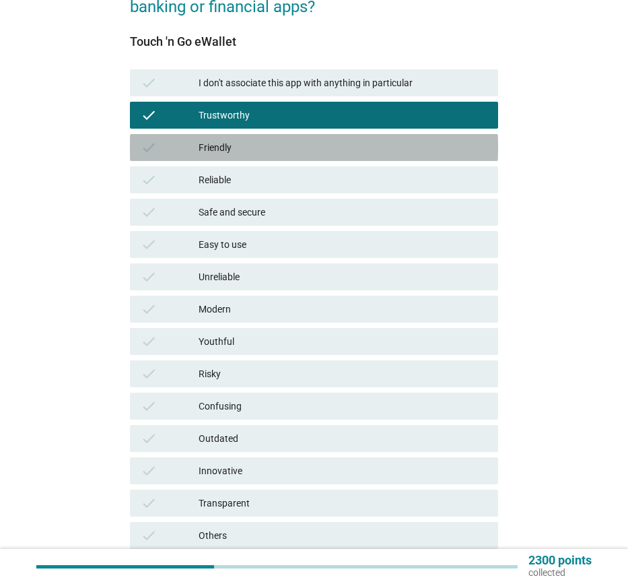
click at [264, 157] on div "check Friendly" at bounding box center [314, 147] width 368 height 27
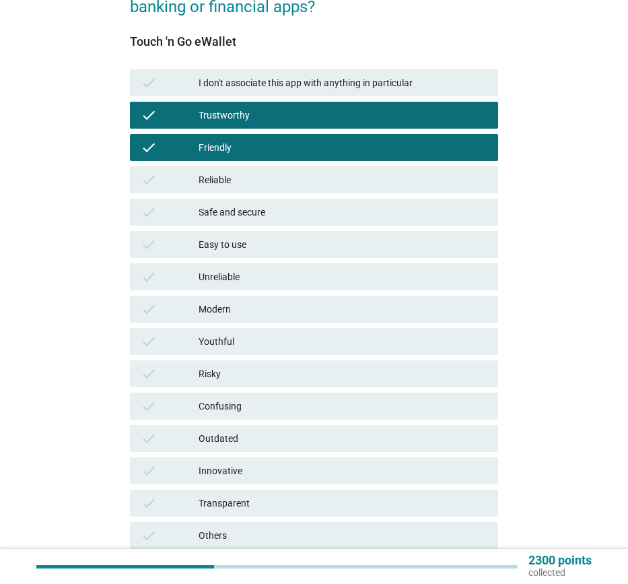
drag, startPoint x: 261, startPoint y: 181, endPoint x: 260, endPoint y: 194, distance: 12.8
click at [260, 183] on div "Reliable" at bounding box center [343, 180] width 289 height 16
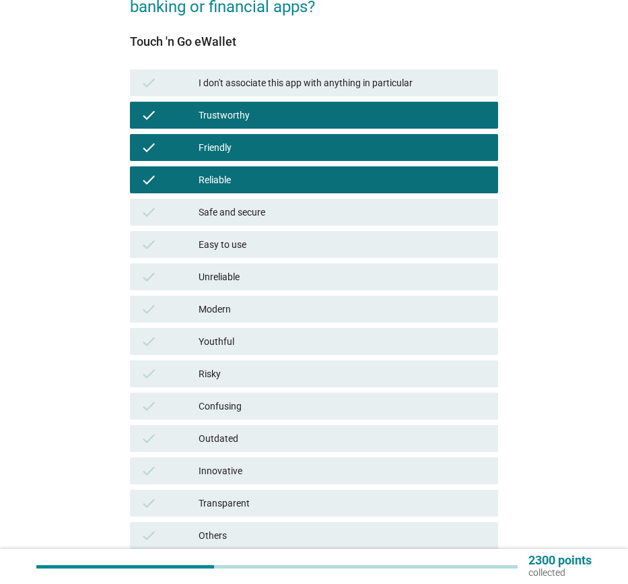
click at [257, 214] on div "Safe and secure" at bounding box center [343, 212] width 289 height 16
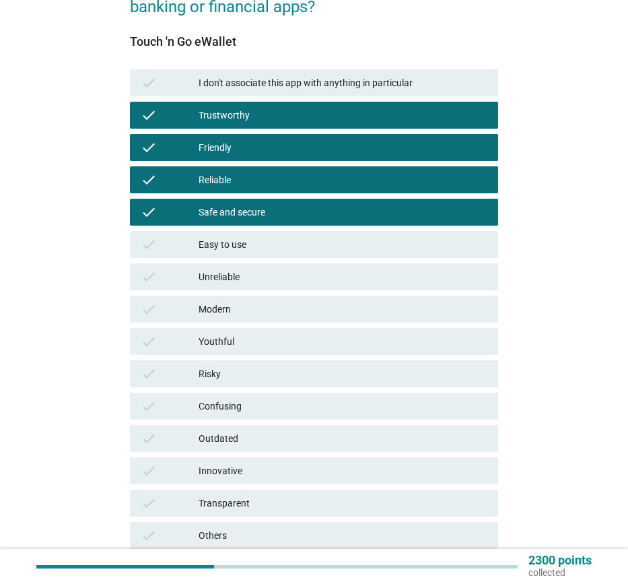
click at [261, 250] on div "Easy to use" at bounding box center [343, 244] width 289 height 16
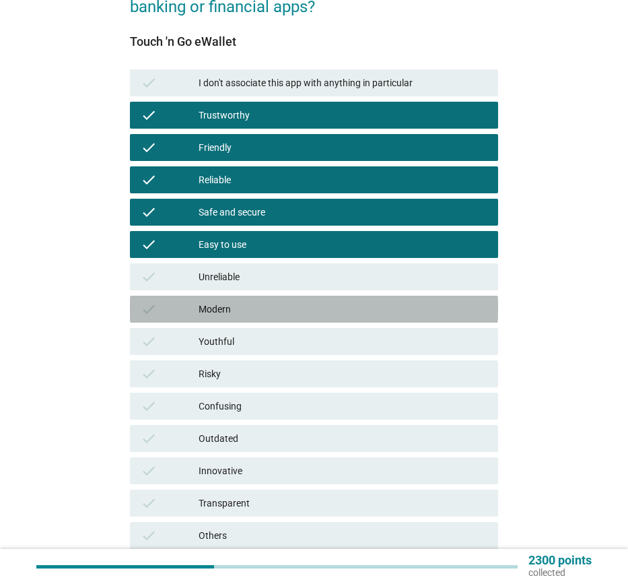
drag, startPoint x: 256, startPoint y: 310, endPoint x: 256, endPoint y: 322, distance: 12.1
click at [256, 311] on div "Modern" at bounding box center [343, 309] width 289 height 16
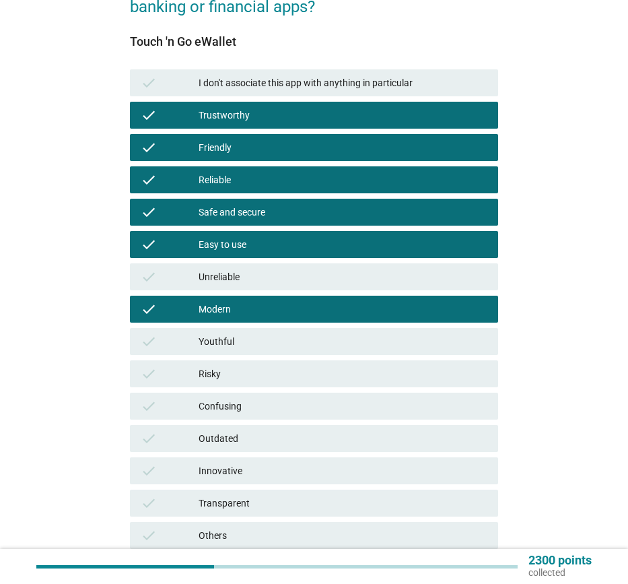
click at [256, 345] on div "Youthful" at bounding box center [343, 341] width 289 height 16
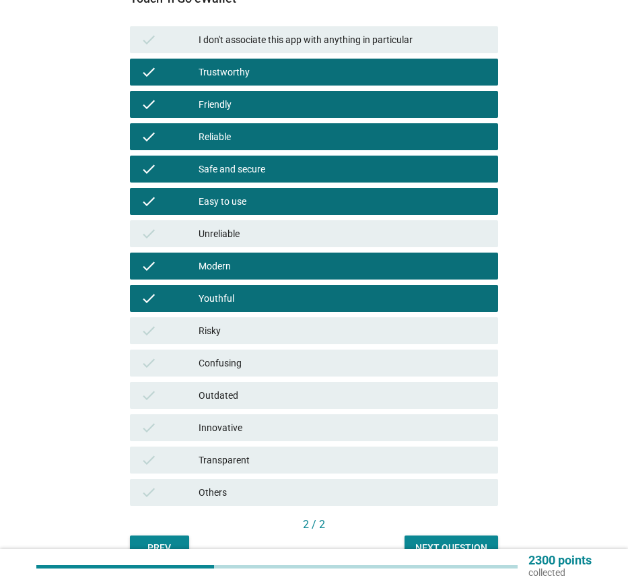
scroll to position [182, 0]
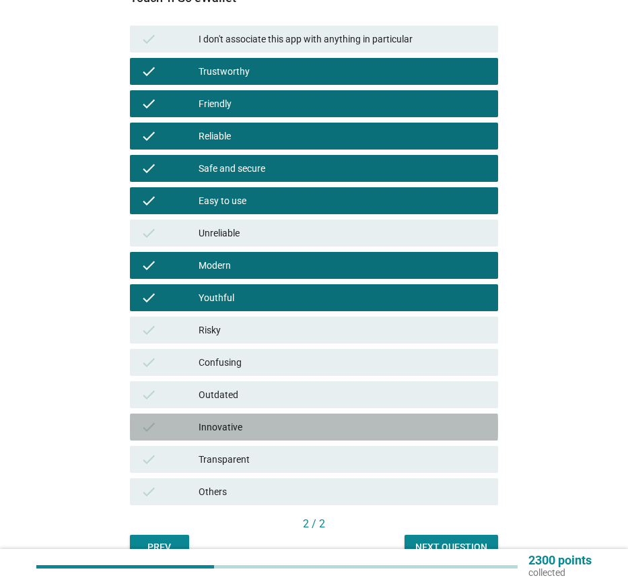
click at [285, 434] on div "Innovative" at bounding box center [343, 427] width 289 height 16
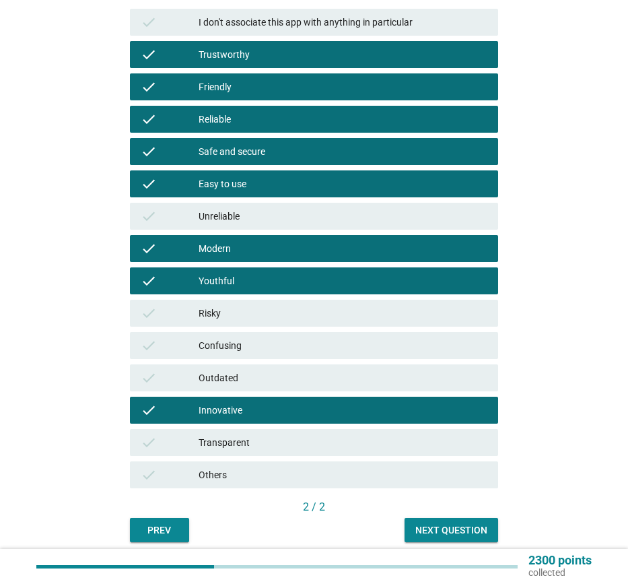
scroll to position [207, 0]
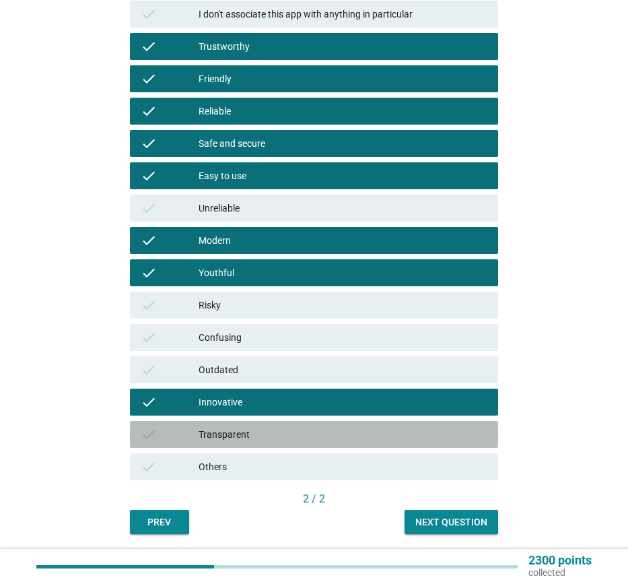
drag, startPoint x: 406, startPoint y: 442, endPoint x: 432, endPoint y: 495, distance: 59.3
click at [407, 444] on div "check Transparent" at bounding box center [314, 434] width 368 height 27
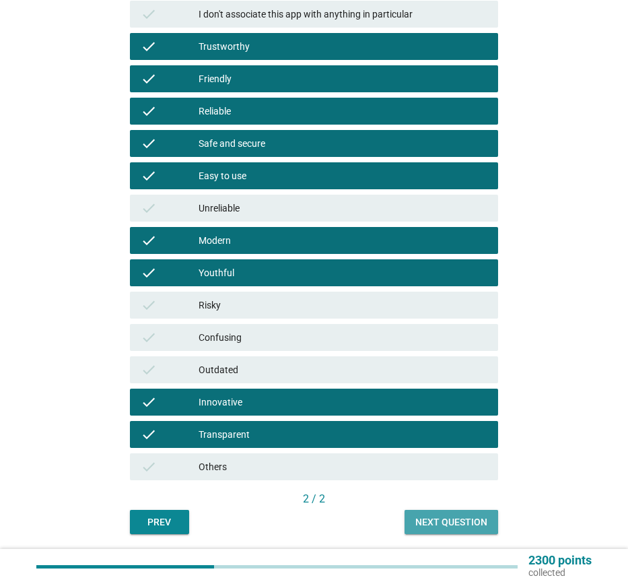
click at [446, 516] on div "Next question" at bounding box center [451, 522] width 72 height 14
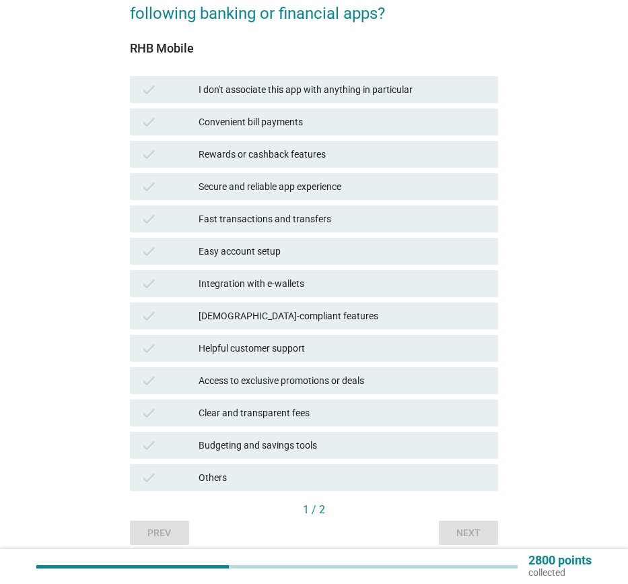
scroll to position [138, 0]
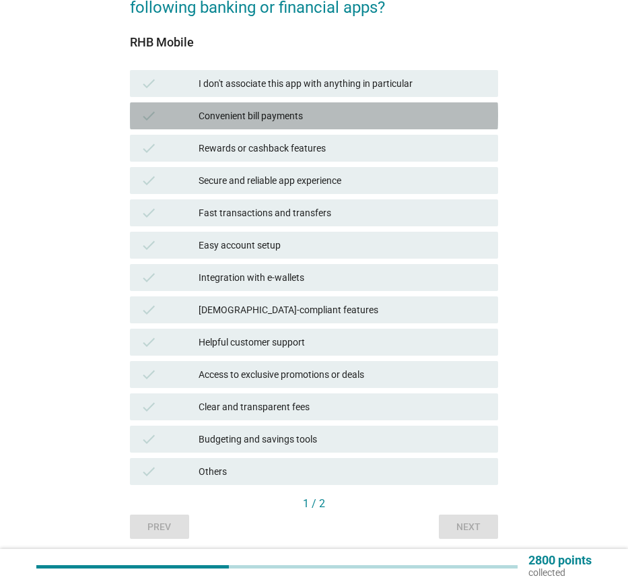
click at [294, 119] on div "Convenient bill payments" at bounding box center [343, 116] width 289 height 16
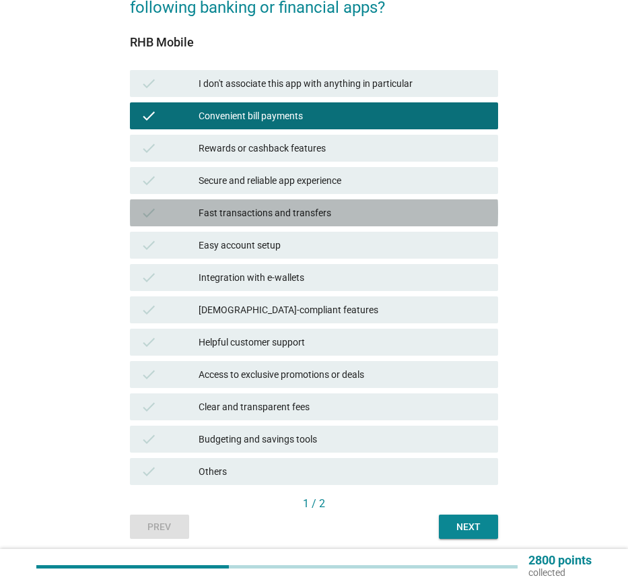
click at [304, 216] on div "Fast transactions and transfers" at bounding box center [343, 213] width 289 height 16
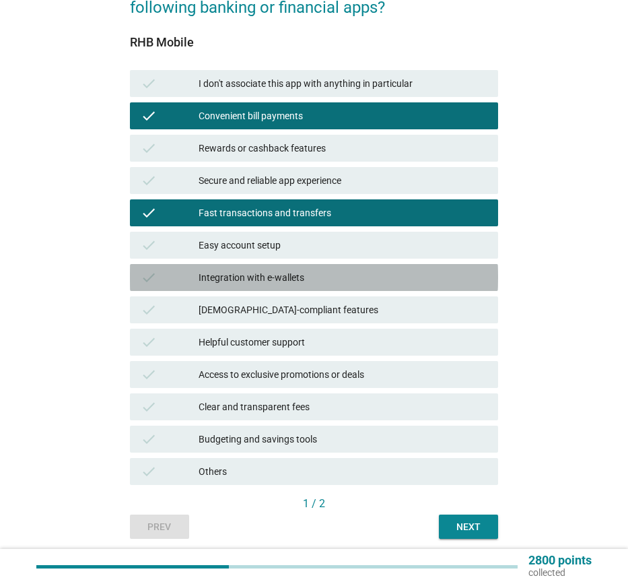
click at [292, 279] on div "Integration with e-wallets" at bounding box center [343, 277] width 289 height 16
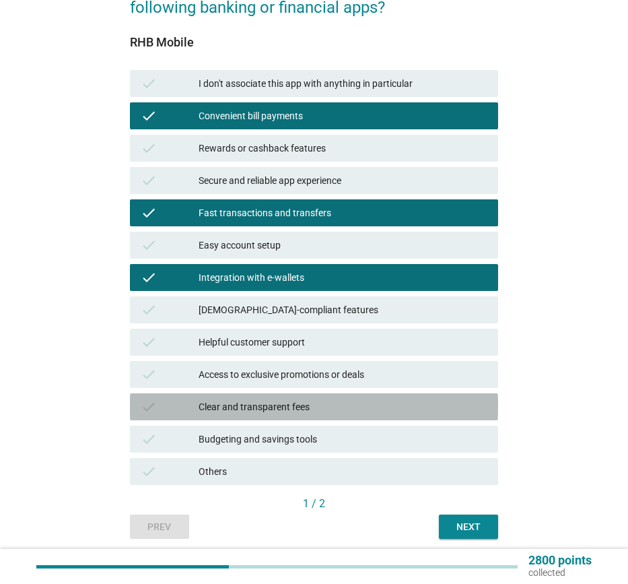
click at [344, 411] on div "Clear and transparent fees" at bounding box center [343, 407] width 289 height 16
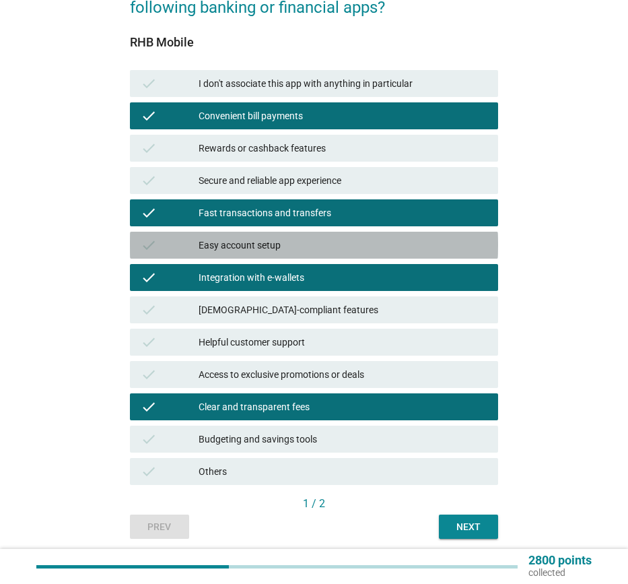
drag, startPoint x: 370, startPoint y: 241, endPoint x: 384, endPoint y: 281, distance: 42.4
click at [374, 252] on div "Easy account setup" at bounding box center [343, 245] width 289 height 16
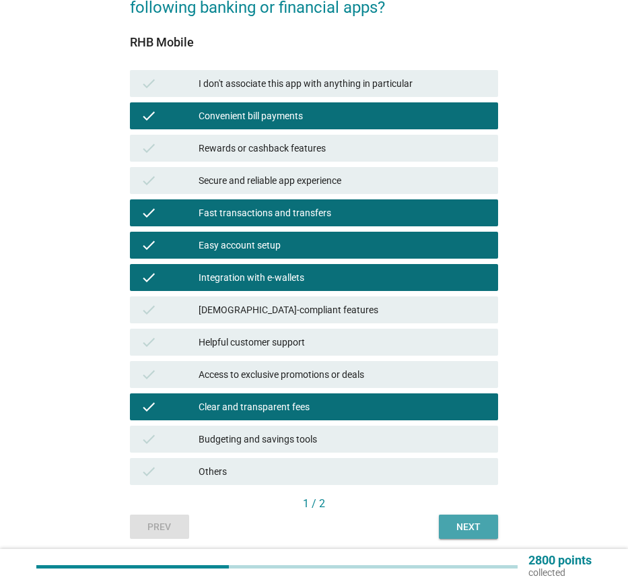
click at [463, 523] on div "Next" at bounding box center [469, 527] width 38 height 14
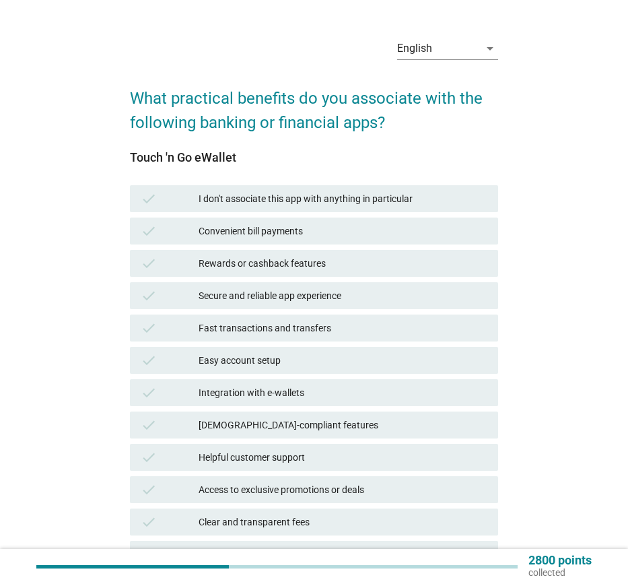
scroll to position [24, 0]
click at [327, 230] on div "Convenient bill payments" at bounding box center [343, 230] width 289 height 16
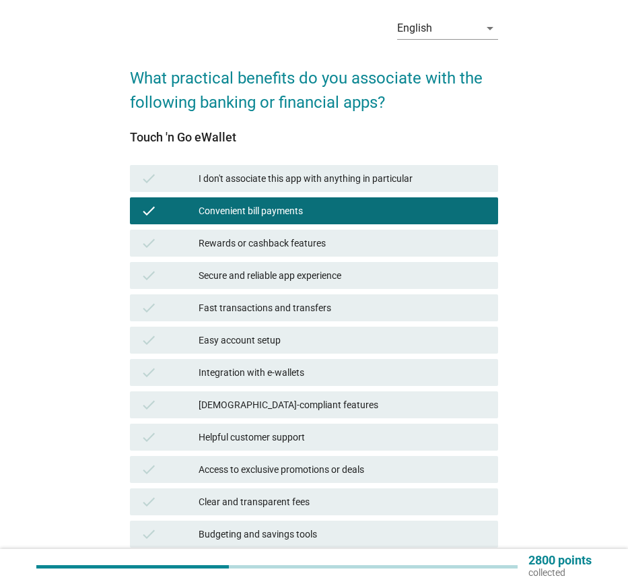
scroll to position [66, 0]
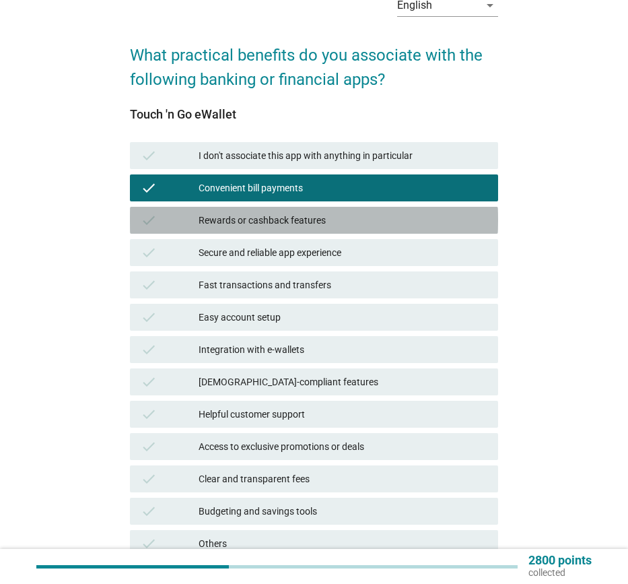
click at [315, 223] on div "Rewards or cashback features" at bounding box center [343, 220] width 289 height 16
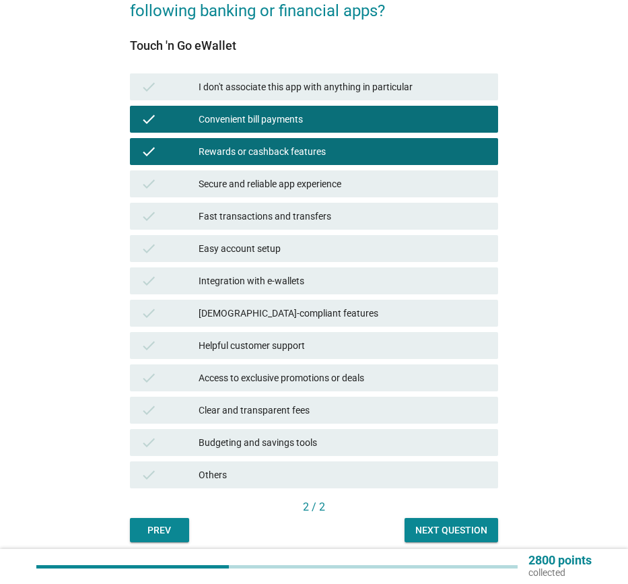
scroll to position [162, 0]
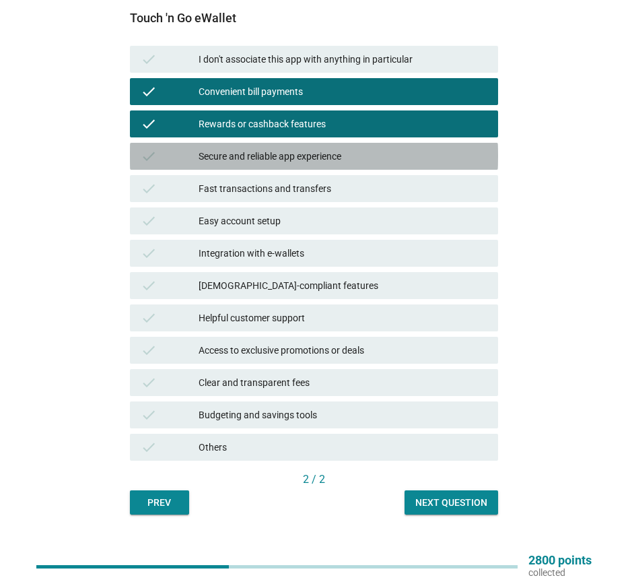
click at [337, 152] on div "Secure and reliable app experience" at bounding box center [343, 156] width 289 height 16
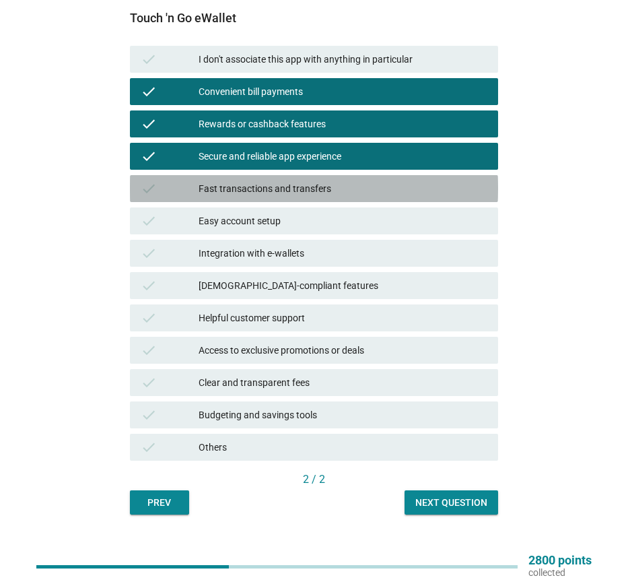
click at [336, 193] on div "Fast transactions and transfers" at bounding box center [343, 188] width 289 height 16
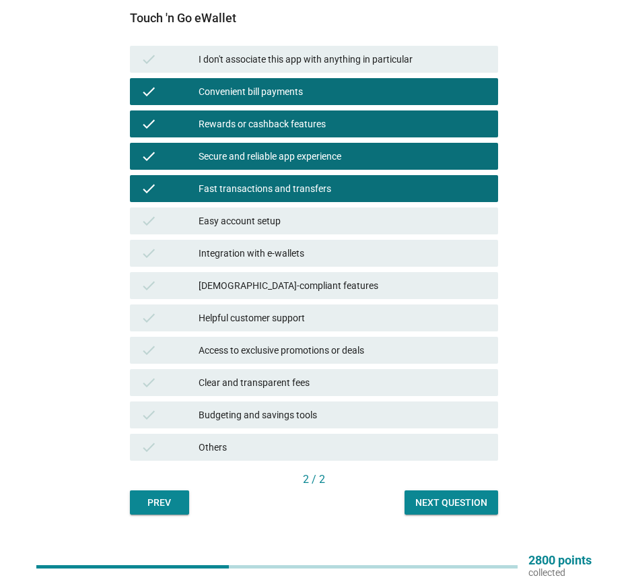
click at [328, 221] on div "Easy account setup" at bounding box center [343, 221] width 289 height 16
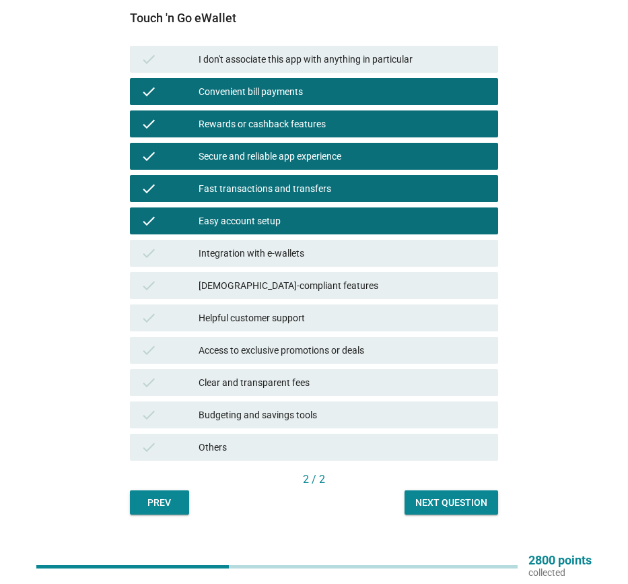
click at [310, 256] on div "Integration with e-wallets" at bounding box center [343, 253] width 289 height 16
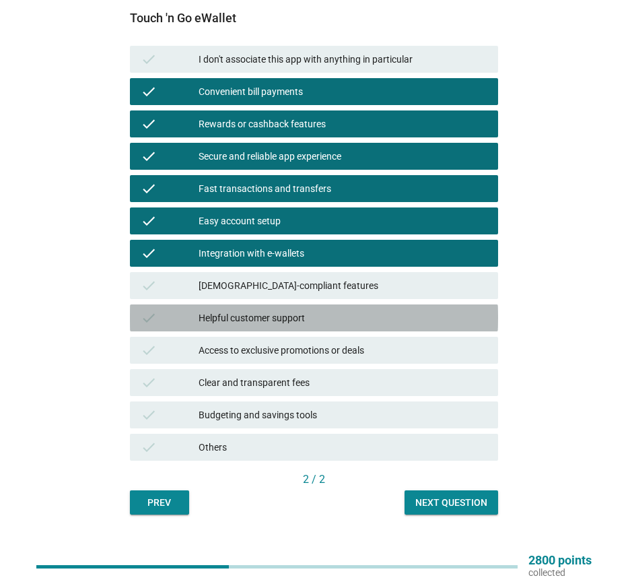
click at [315, 322] on div "Helpful customer support" at bounding box center [343, 318] width 289 height 16
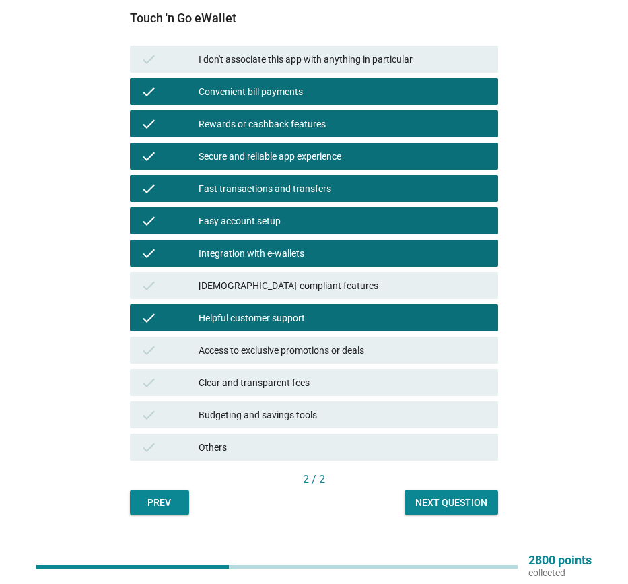
click at [330, 347] on div "Access to exclusive promotions or deals" at bounding box center [343, 350] width 289 height 16
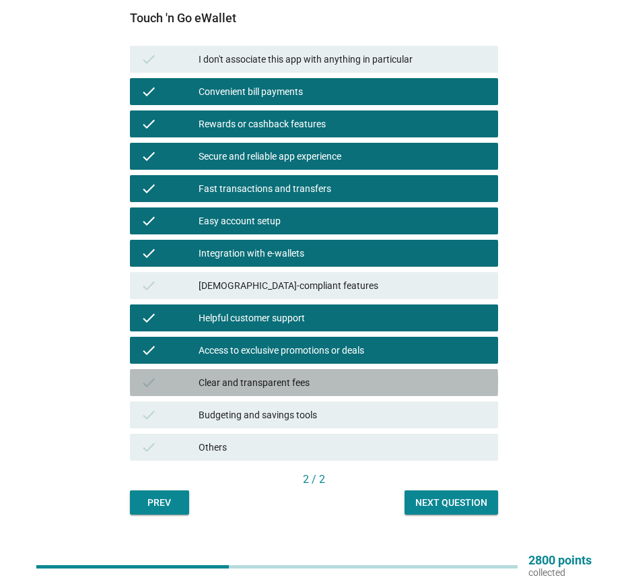
drag, startPoint x: 312, startPoint y: 388, endPoint x: 312, endPoint y: 419, distance: 31.6
click at [312, 388] on div "Clear and transparent fees" at bounding box center [343, 382] width 289 height 16
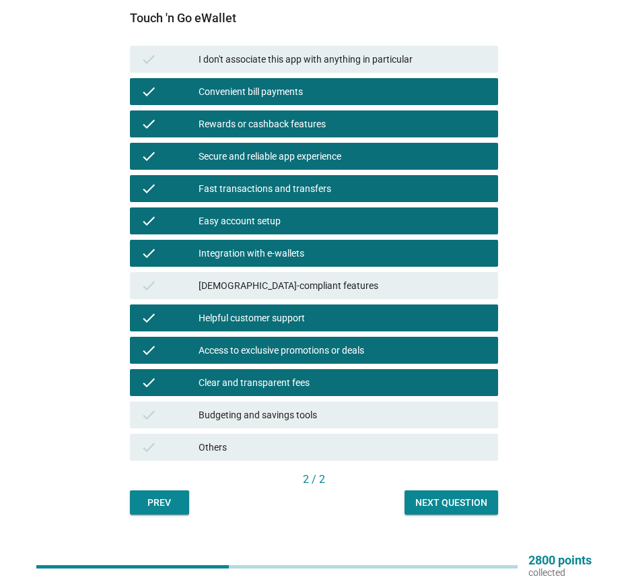
click at [314, 421] on div "Budgeting and savings tools" at bounding box center [343, 415] width 289 height 16
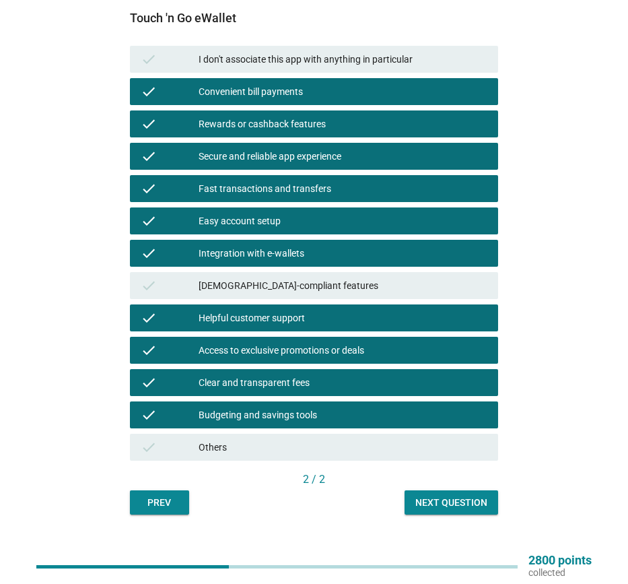
click at [442, 503] on div "Next question" at bounding box center [451, 502] width 72 height 14
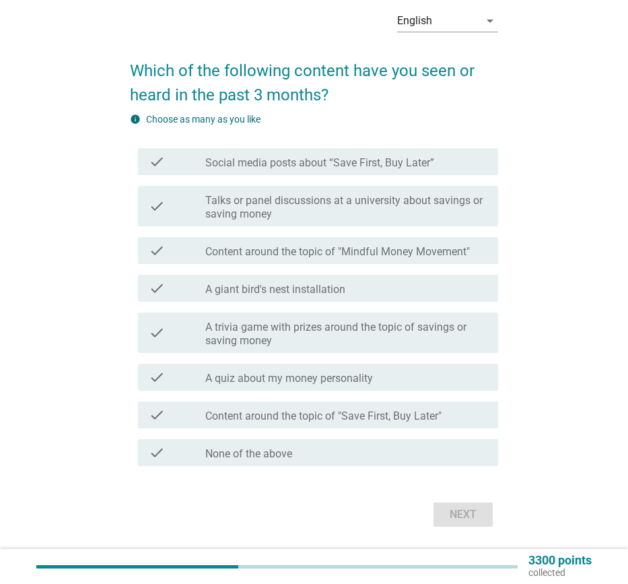
scroll to position [61, 0]
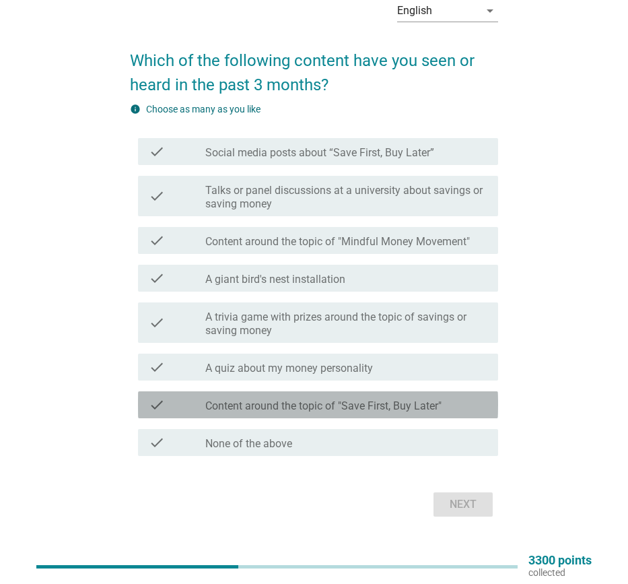
click at [284, 410] on label "Content around the topic of "Save First, Buy Later"" at bounding box center [323, 405] width 236 height 13
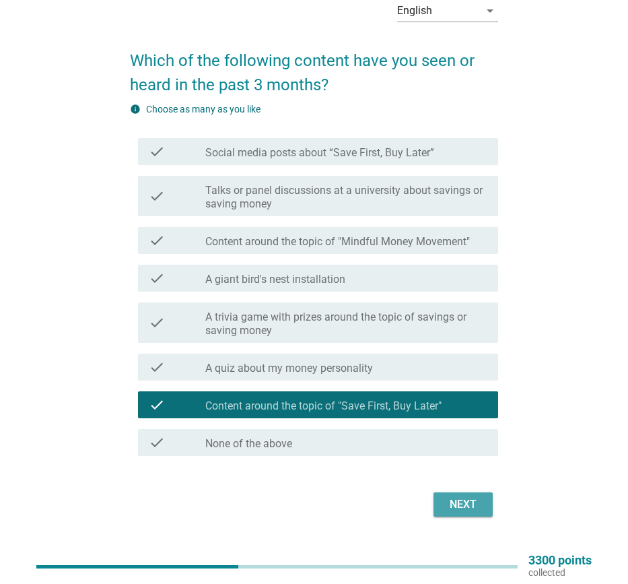
click at [473, 509] on div "Next" at bounding box center [463, 504] width 38 height 16
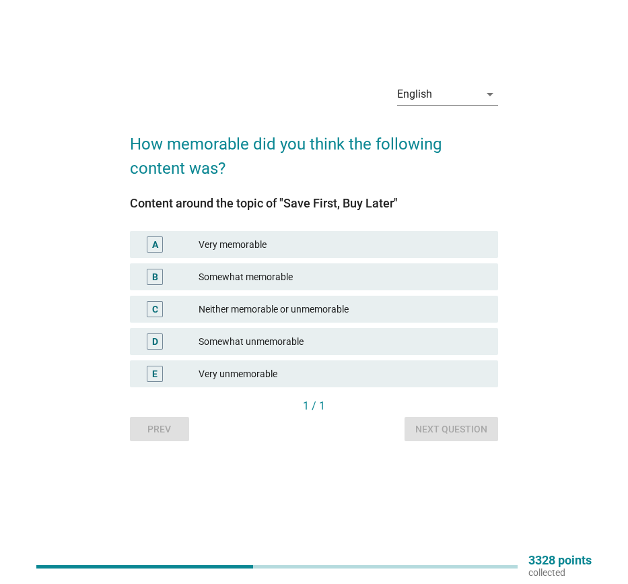
scroll to position [0, 0]
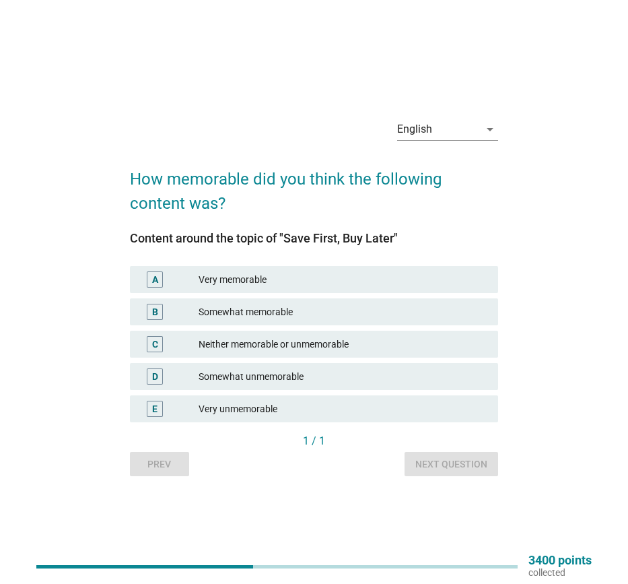
click at [243, 346] on div "Neither memorable or unmemorable" at bounding box center [343, 344] width 289 height 16
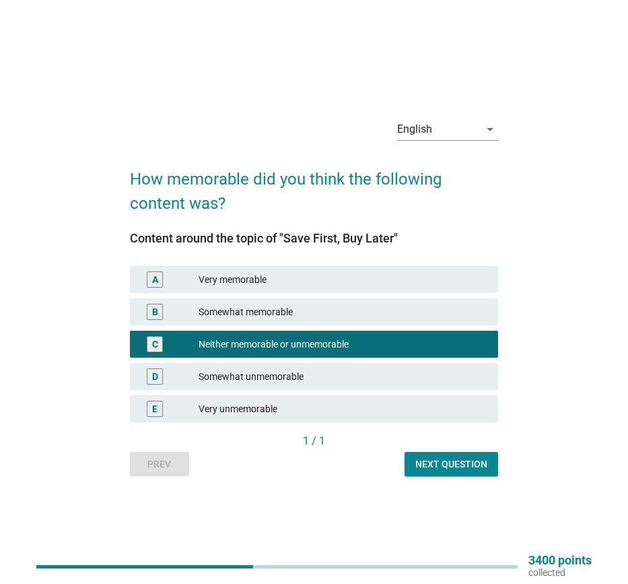
click at [462, 462] on div "Next question" at bounding box center [451, 464] width 72 height 14
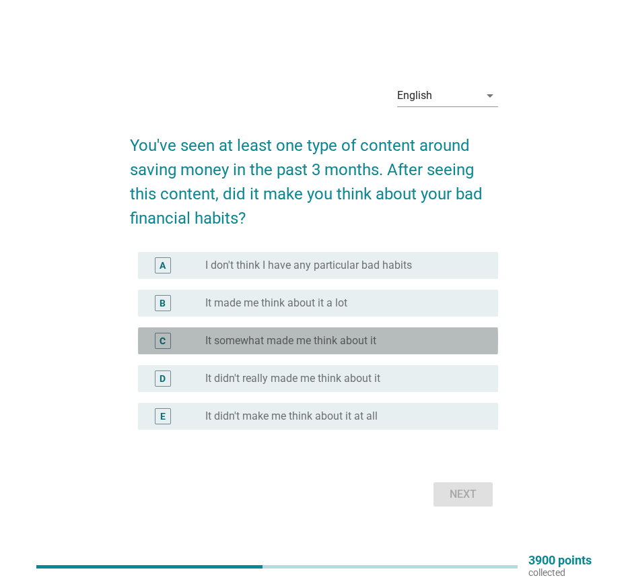
click at [306, 343] on label "It somewhat made me think about it" at bounding box center [290, 340] width 171 height 13
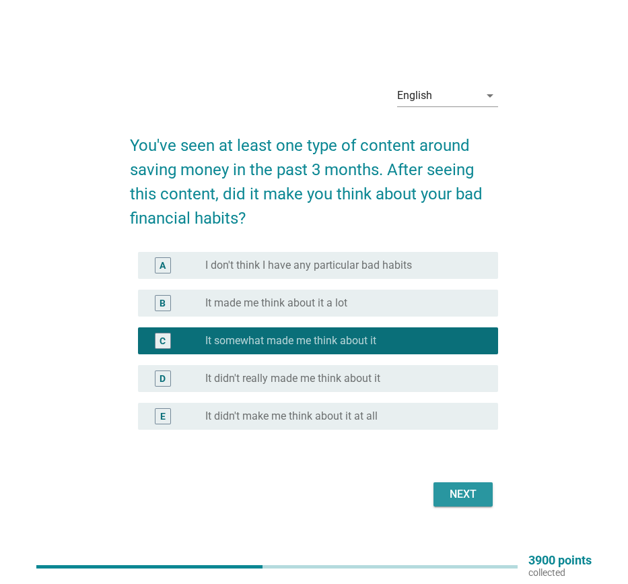
drag, startPoint x: 471, startPoint y: 492, endPoint x: 461, endPoint y: 487, distance: 10.5
click at [470, 492] on div "Next" at bounding box center [463, 494] width 38 height 16
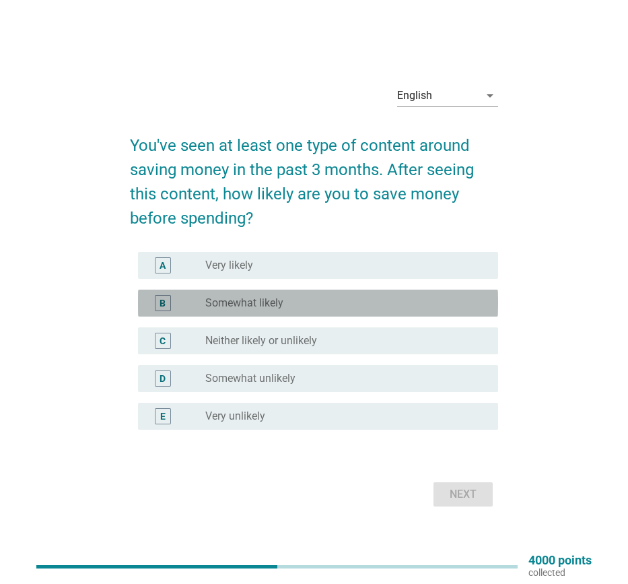
click at [270, 304] on label "Somewhat likely" at bounding box center [244, 302] width 78 height 13
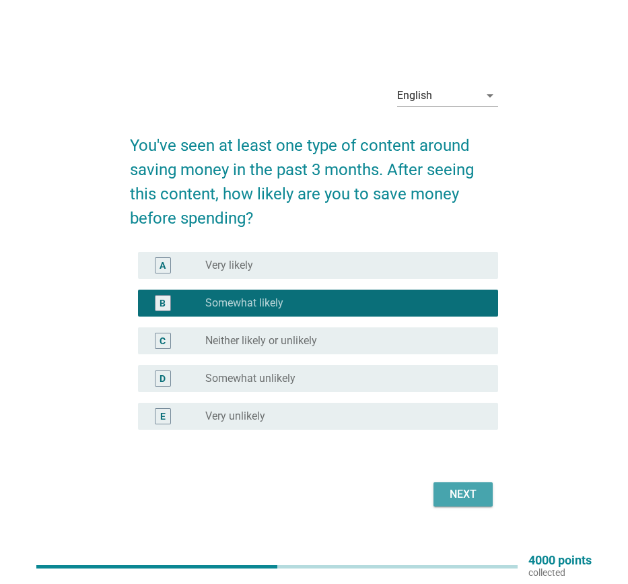
click at [481, 493] on div "Next" at bounding box center [463, 494] width 38 height 16
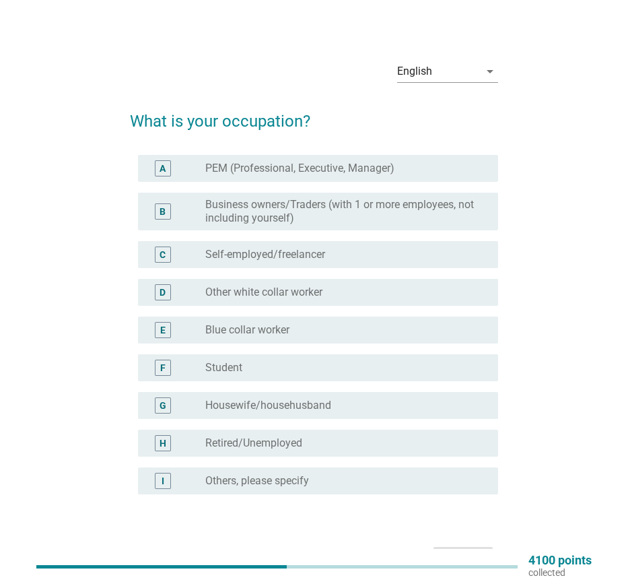
click at [256, 170] on label "PEM (Professional, Executive, Manager)" at bounding box center [299, 168] width 189 height 13
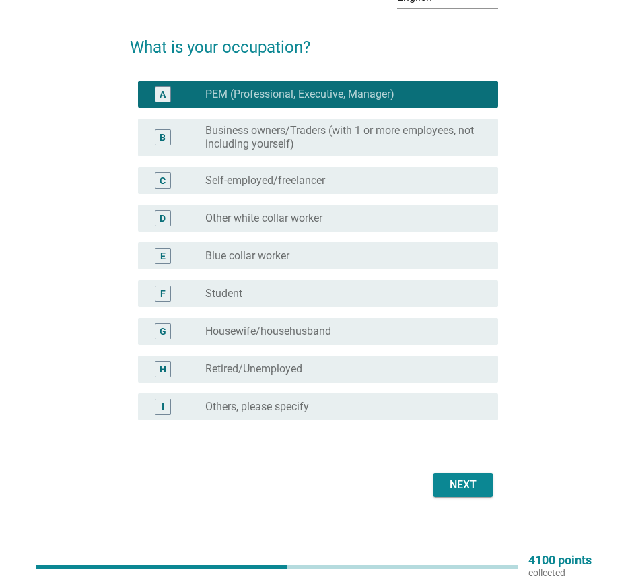
scroll to position [76, 0]
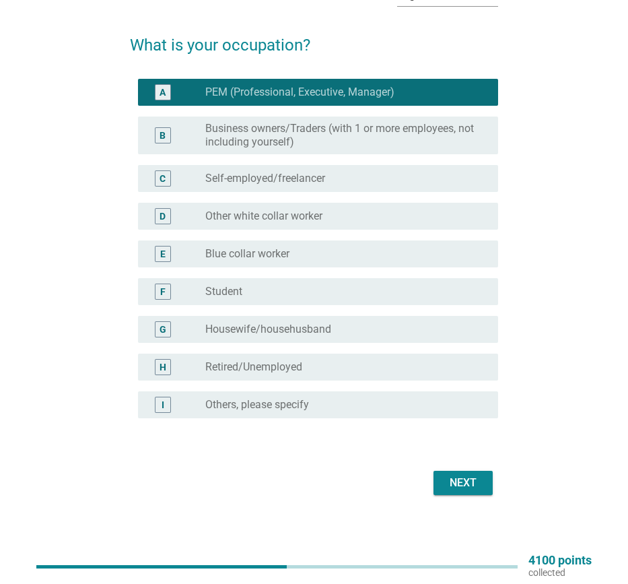
click at [462, 492] on button "Next" at bounding box center [463, 483] width 59 height 24
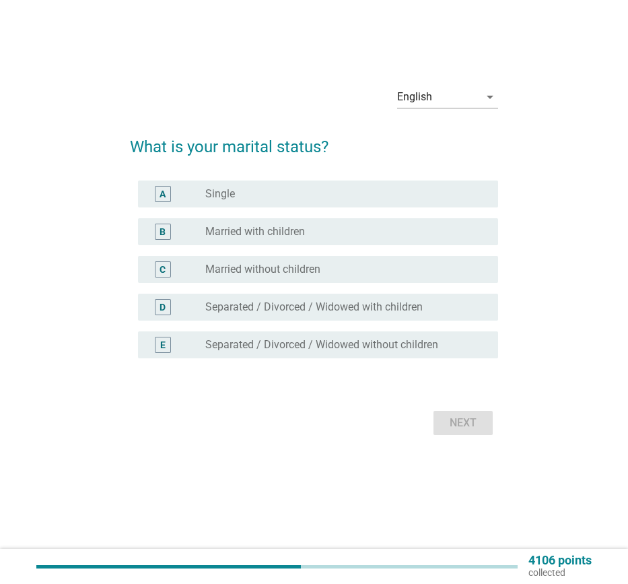
scroll to position [0, 0]
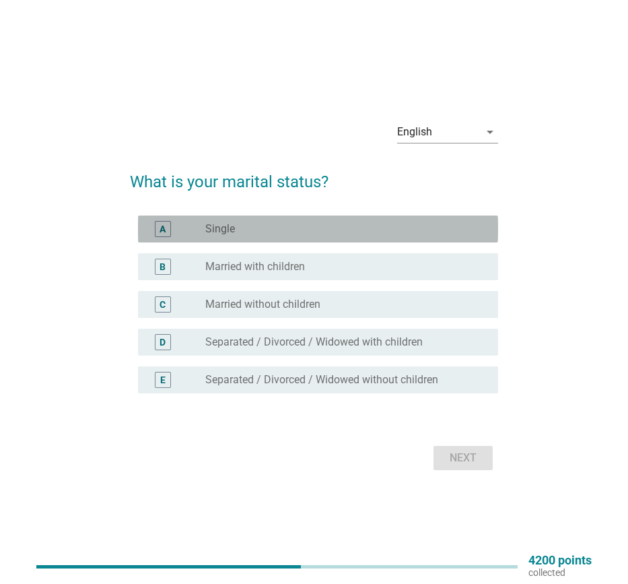
drag, startPoint x: 271, startPoint y: 228, endPoint x: 399, endPoint y: 344, distance: 172.5
click at [275, 232] on div "radio_button_unchecked Single" at bounding box center [340, 228] width 271 height 13
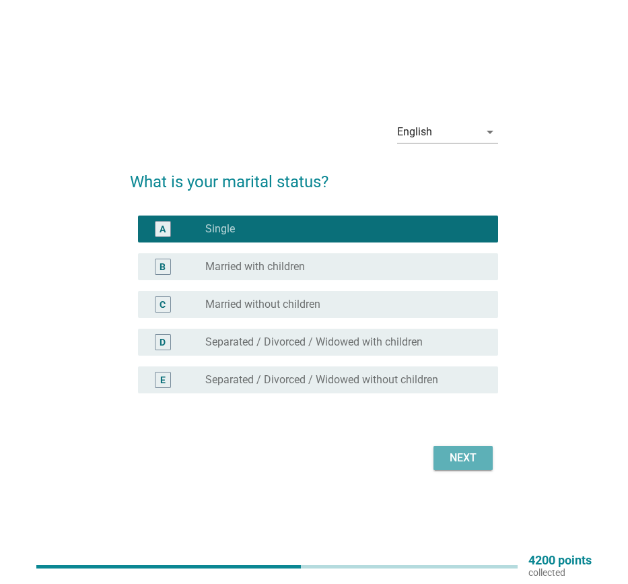
drag, startPoint x: 453, startPoint y: 462, endPoint x: 441, endPoint y: 462, distance: 12.1
click at [452, 462] on div "Next" at bounding box center [463, 458] width 38 height 16
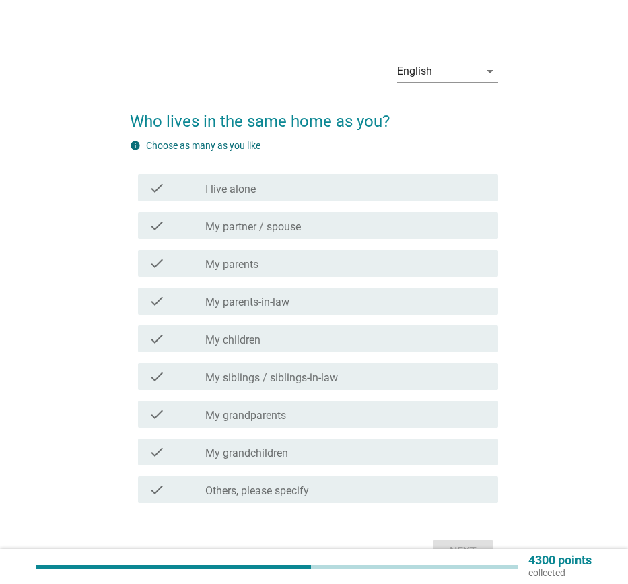
click at [267, 270] on div "check_box_outline_blank My parents" at bounding box center [346, 263] width 282 height 16
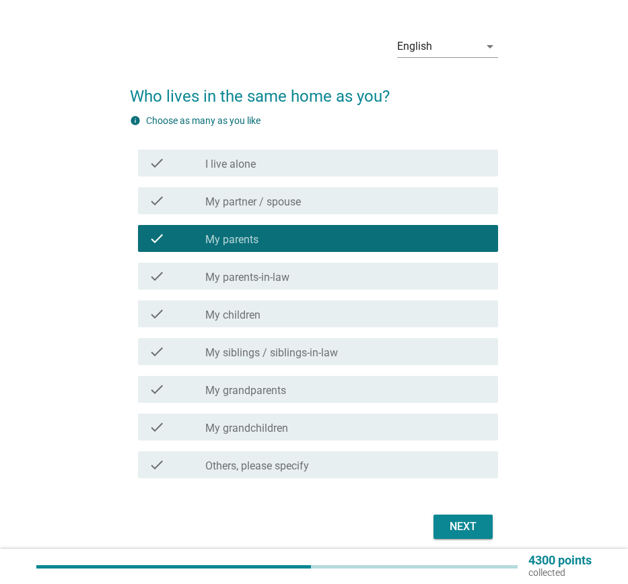
scroll to position [26, 0]
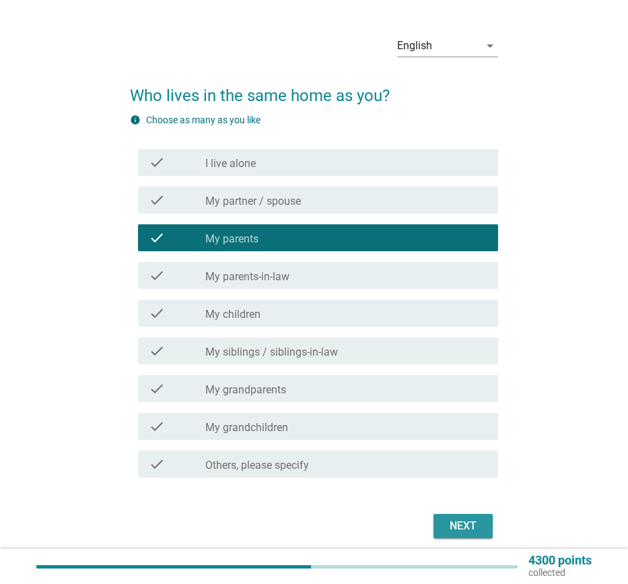
click at [460, 524] on div "Next" at bounding box center [463, 526] width 38 height 16
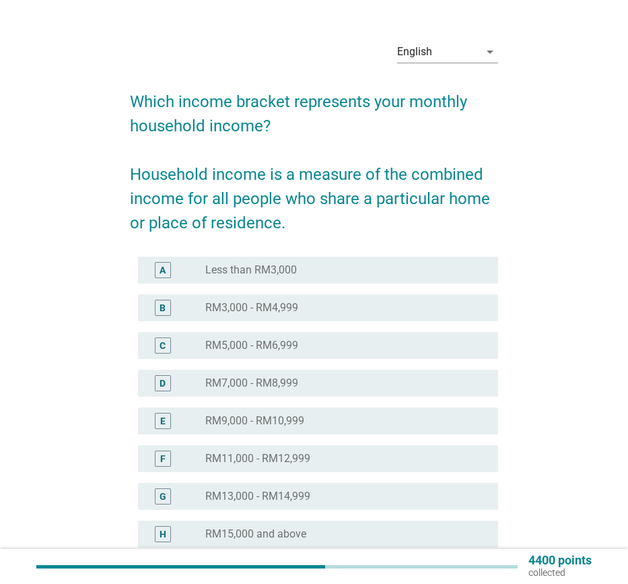
scroll to position [131, 0]
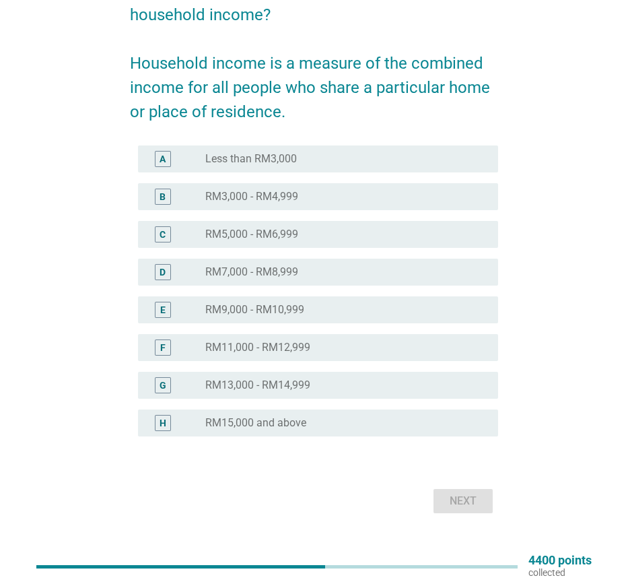
click at [301, 386] on label "RM13,000 - RM14,999" at bounding box center [257, 384] width 105 height 13
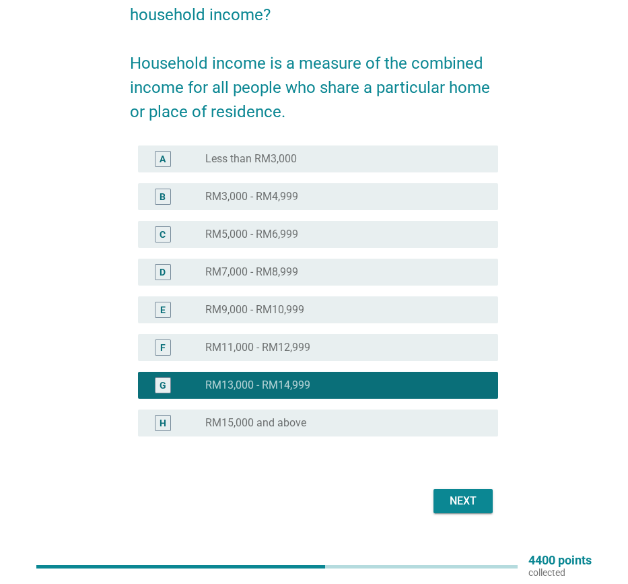
click at [477, 506] on div "Next" at bounding box center [463, 501] width 38 height 16
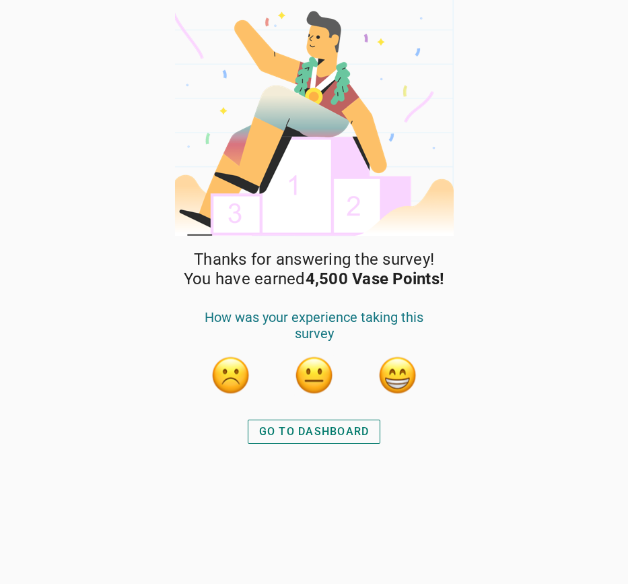
click at [398, 382] on button "button" at bounding box center [398, 375] width 40 height 40
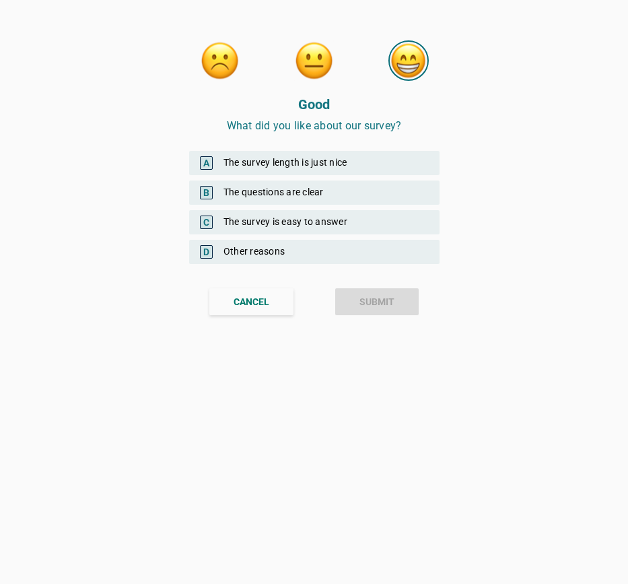
drag, startPoint x: 277, startPoint y: 224, endPoint x: 286, endPoint y: 204, distance: 21.7
click at [277, 221] on div "C The survey is easy to answer" at bounding box center [314, 222] width 250 height 24
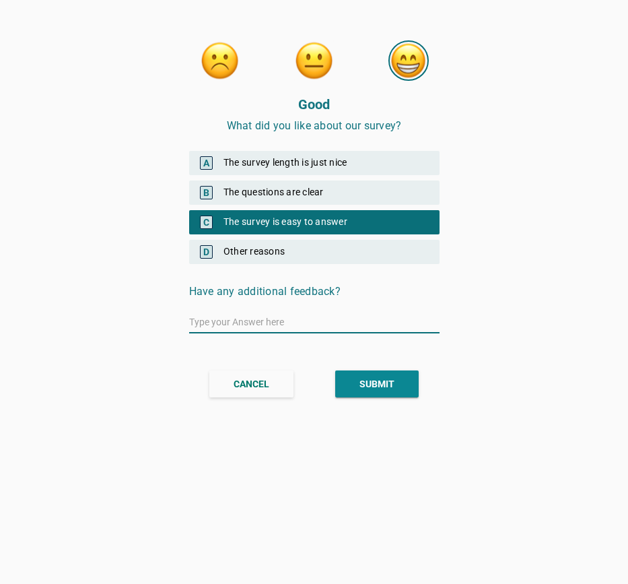
click at [289, 195] on div "B The questions are clear" at bounding box center [314, 192] width 250 height 24
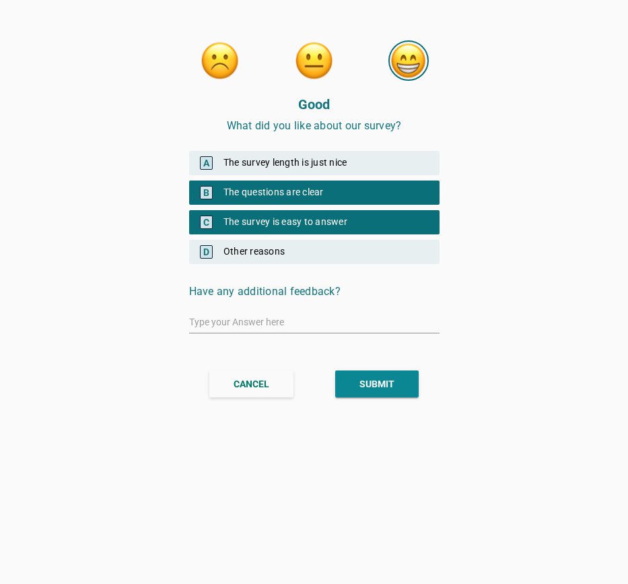
click at [302, 167] on div "A The survey length is just nice" at bounding box center [314, 163] width 250 height 24
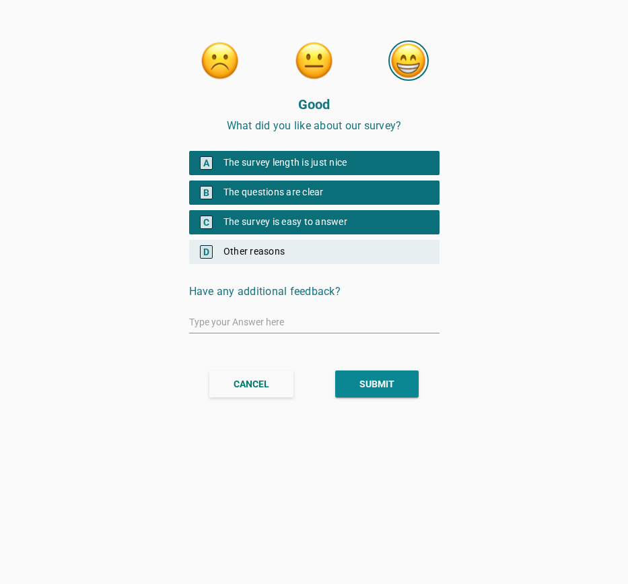
click at [374, 390] on div "SUBMIT" at bounding box center [376, 384] width 35 height 14
